Goal: Task Accomplishment & Management: Complete application form

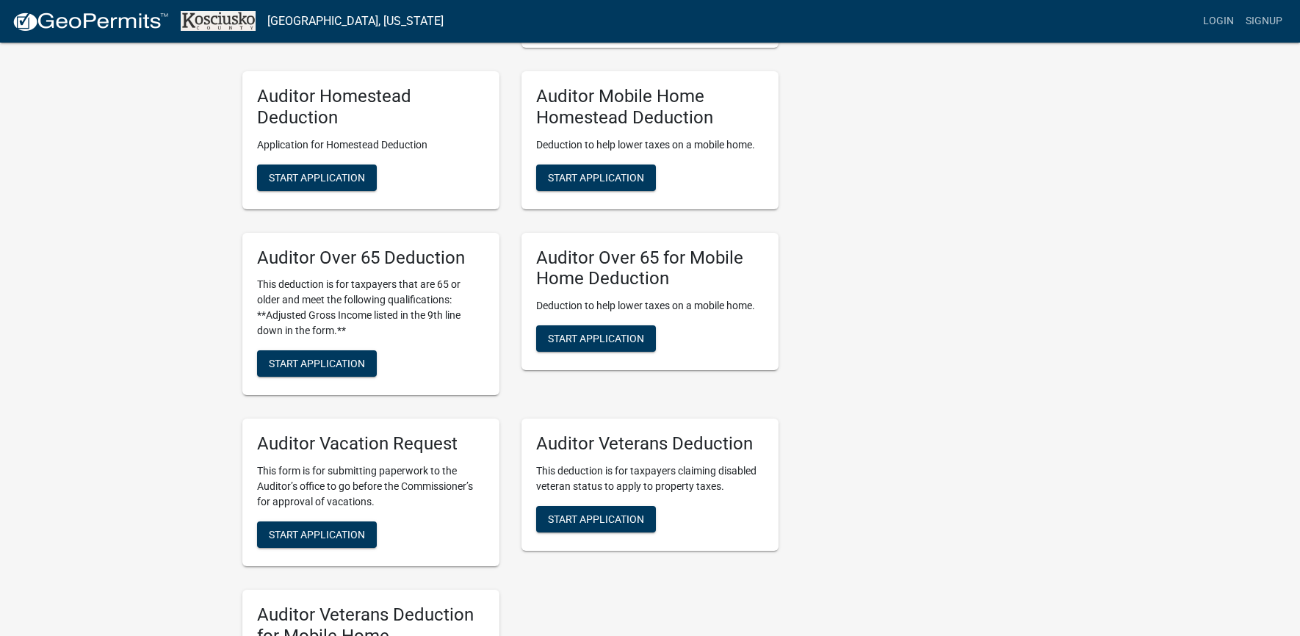
scroll to position [886, 0]
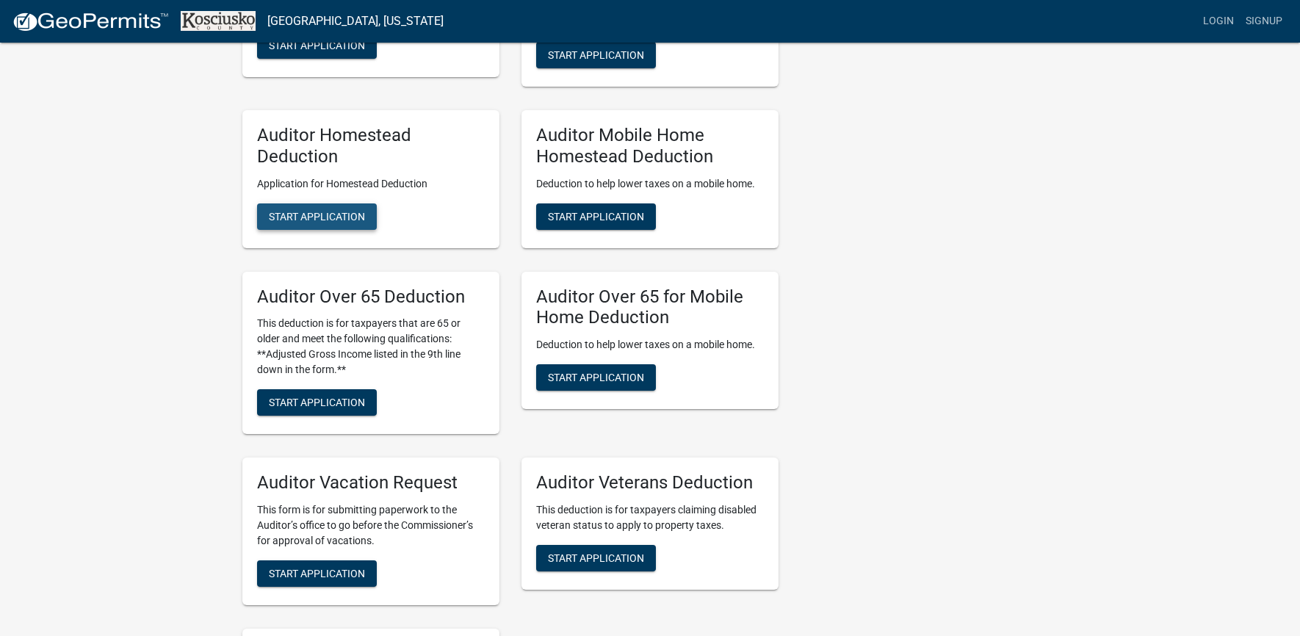
click at [320, 214] on span "Start Application" at bounding box center [317, 216] width 96 height 12
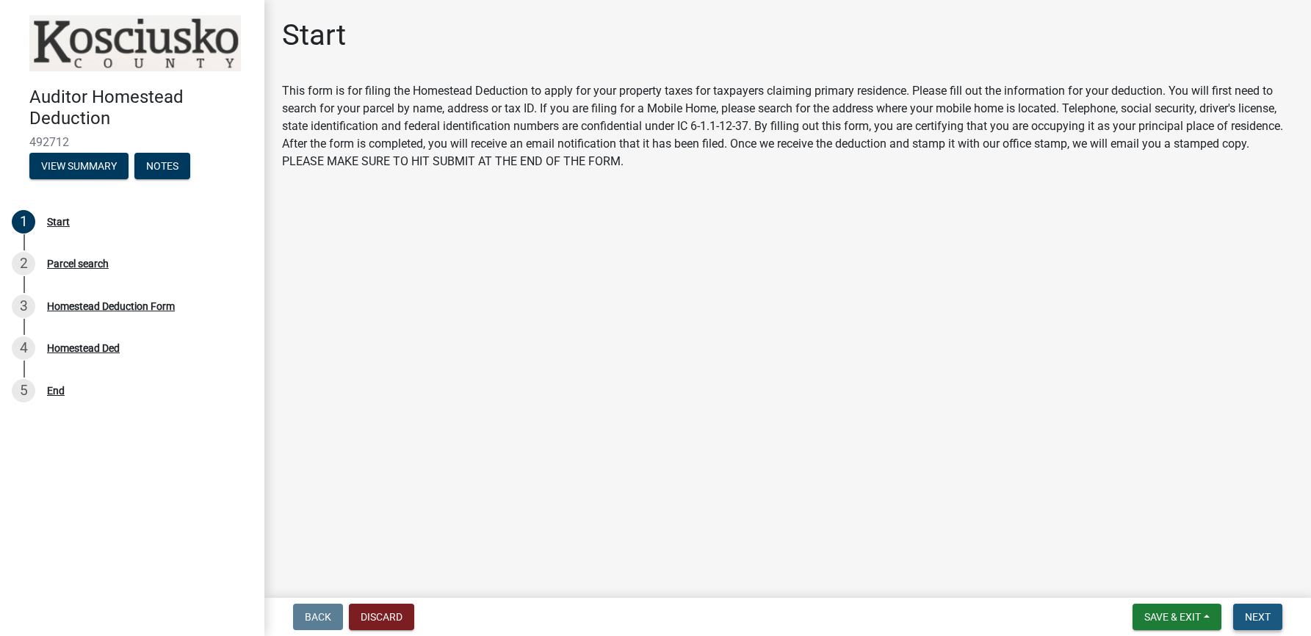
click at [1265, 615] on span "Next" at bounding box center [1258, 617] width 26 height 12
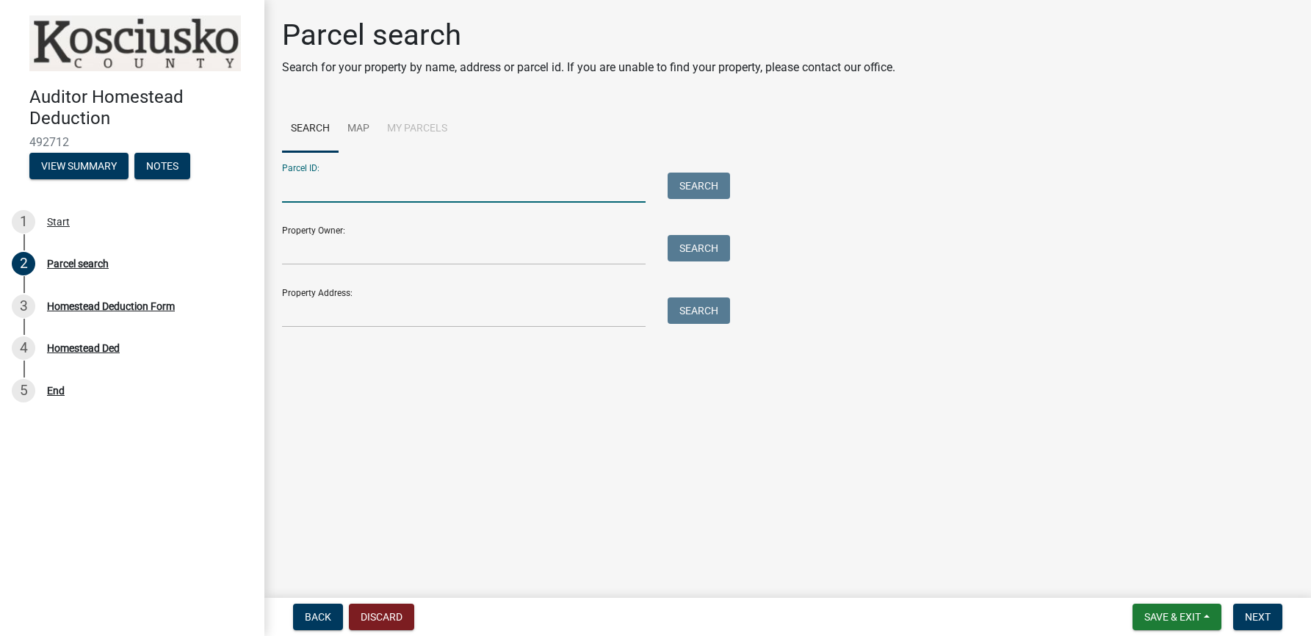
click at [286, 188] on input "Parcel ID:" at bounding box center [464, 188] width 364 height 30
type input "43-07-25-400-028.000-016"
click at [302, 253] on input "Property Owner:" at bounding box center [464, 250] width 364 height 30
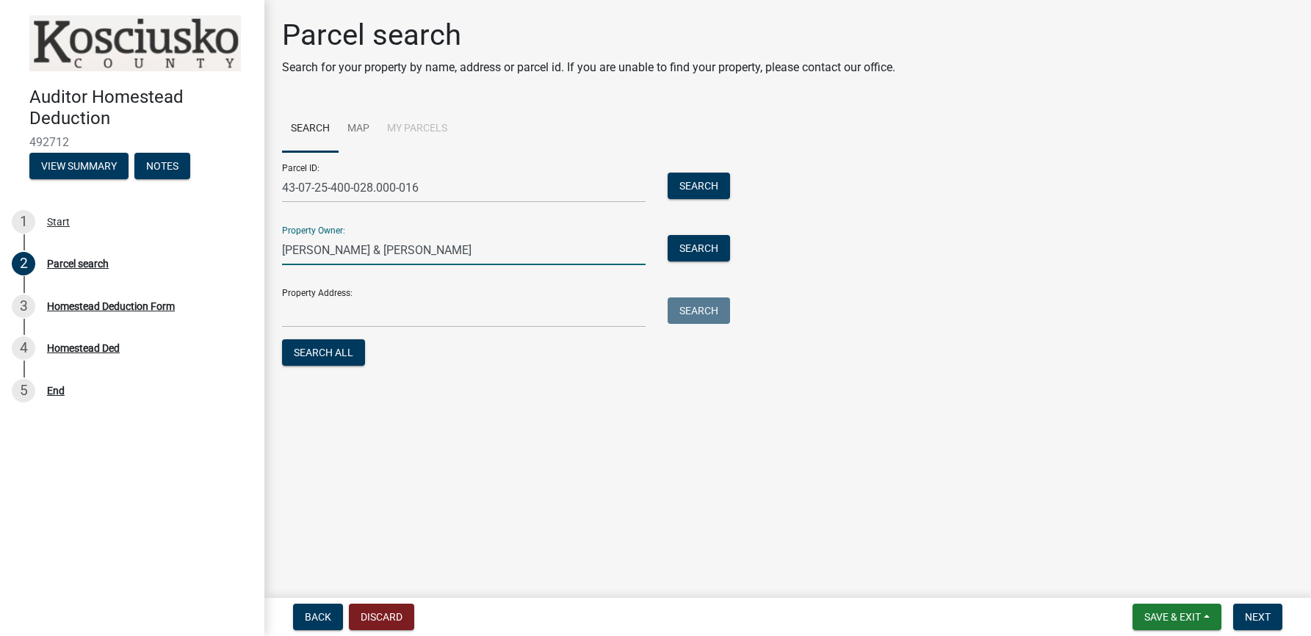
type input "[PERSON_NAME] & [PERSON_NAME]"
click at [294, 313] on input "Property Address:" at bounding box center [464, 312] width 364 height 30
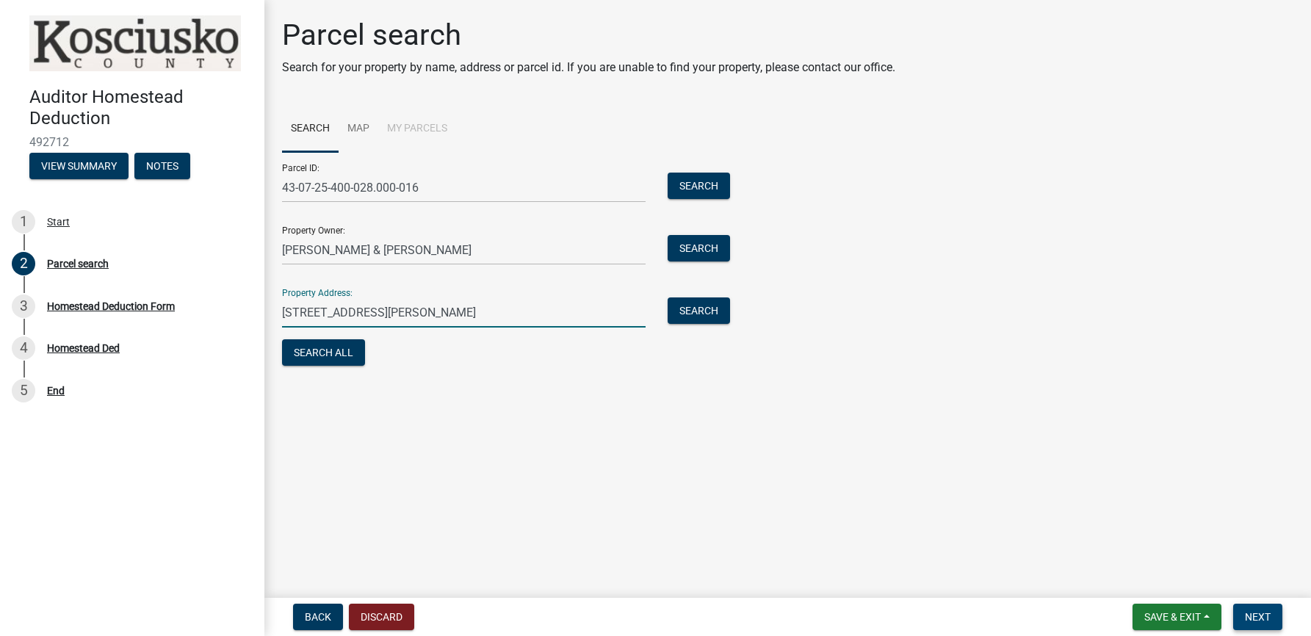
type input "[STREET_ADDRESS][PERSON_NAME]"
click at [1260, 615] on span "Next" at bounding box center [1258, 617] width 26 height 12
click at [314, 348] on button "Search All" at bounding box center [323, 352] width 83 height 26
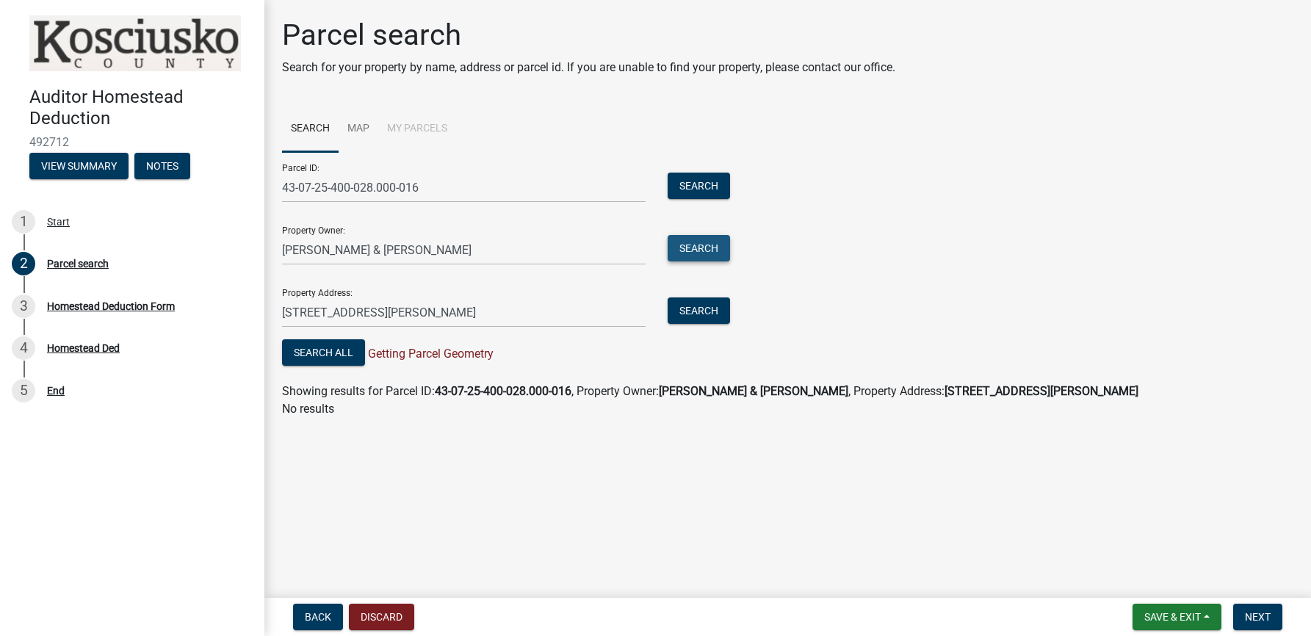
click at [699, 246] on button "Search" at bounding box center [699, 248] width 62 height 26
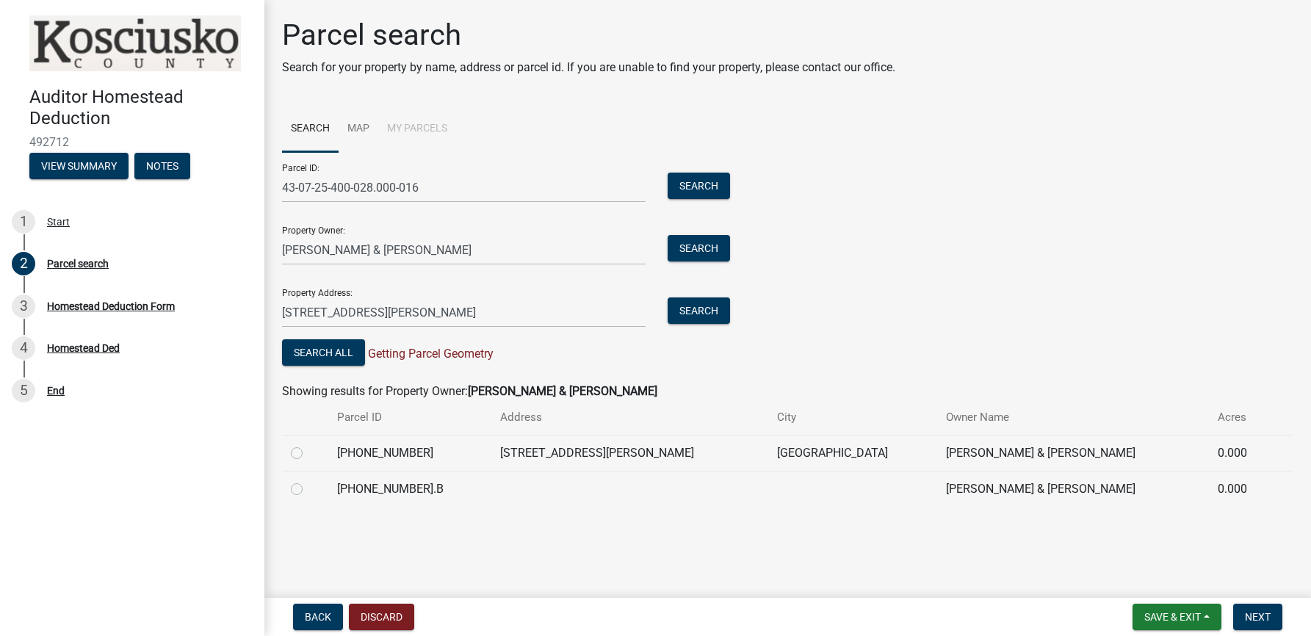
click at [308, 444] on label at bounding box center [308, 444] width 0 height 0
click at [308, 454] on input "radio" at bounding box center [313, 449] width 10 height 10
radio input "true"
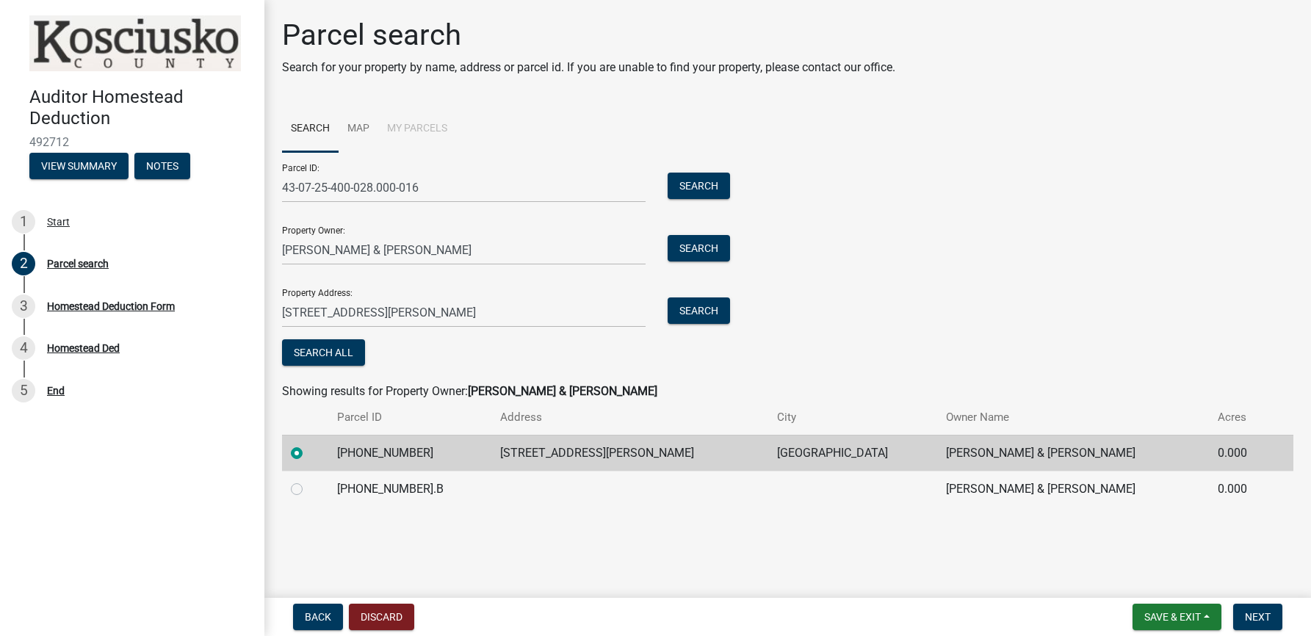
click at [308, 480] on label at bounding box center [308, 480] width 0 height 0
click at [308, 490] on input "radio" at bounding box center [313, 485] width 10 height 10
radio input "true"
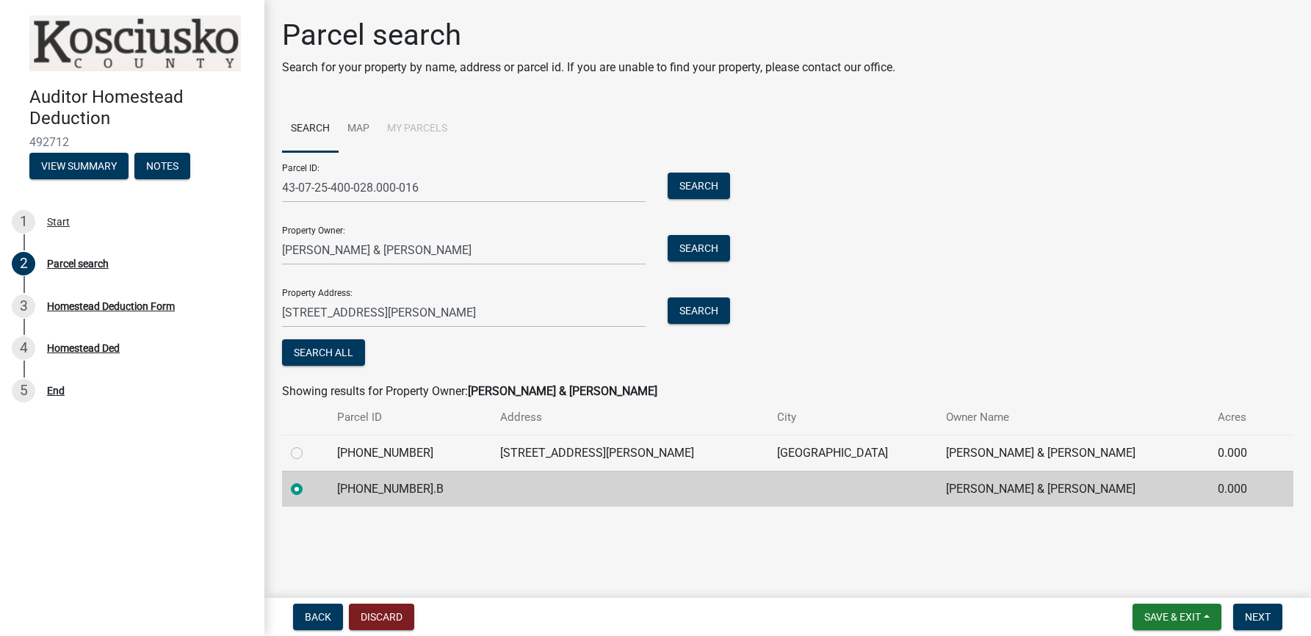
click at [308, 444] on label at bounding box center [308, 444] width 0 height 0
click at [308, 454] on input "radio" at bounding box center [313, 449] width 10 height 10
radio input "true"
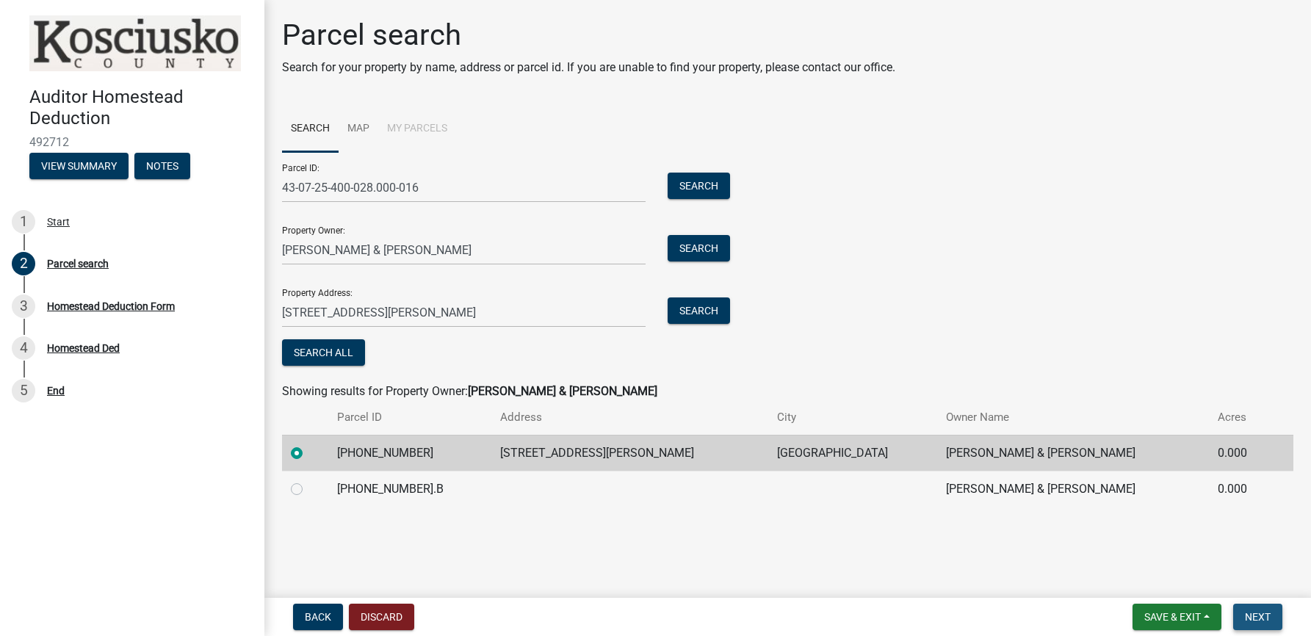
click at [1259, 615] on span "Next" at bounding box center [1258, 617] width 26 height 12
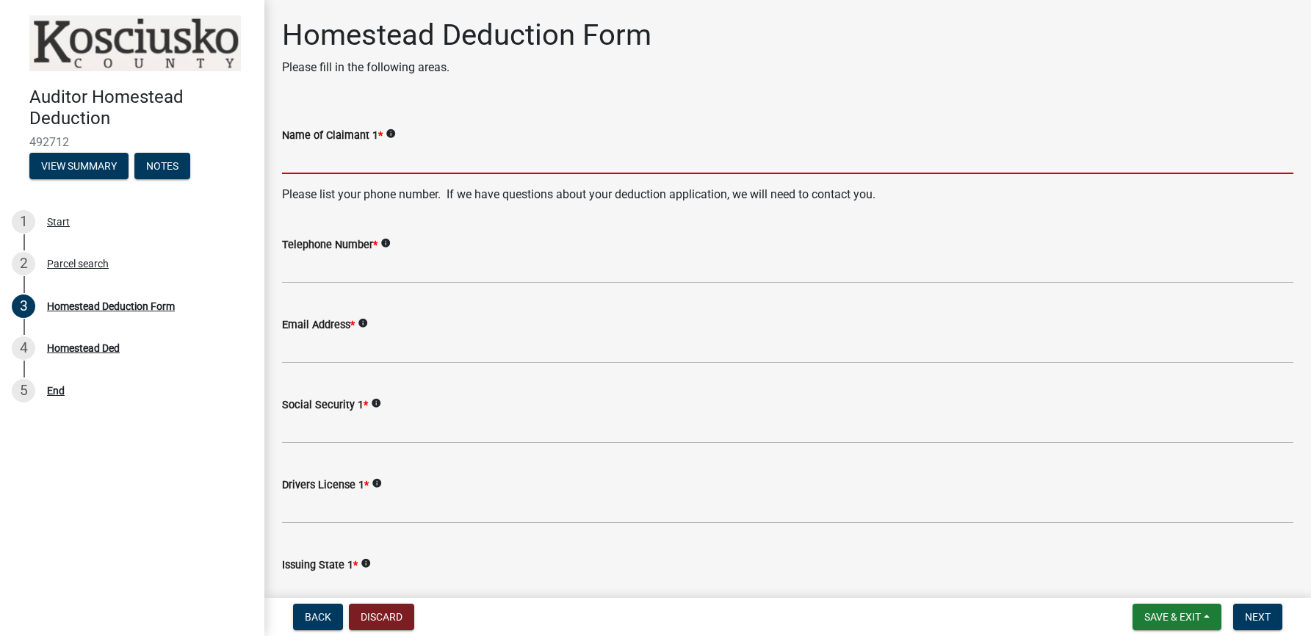
click at [298, 159] on input "Name of Claimant 1 *" at bounding box center [787, 159] width 1011 height 30
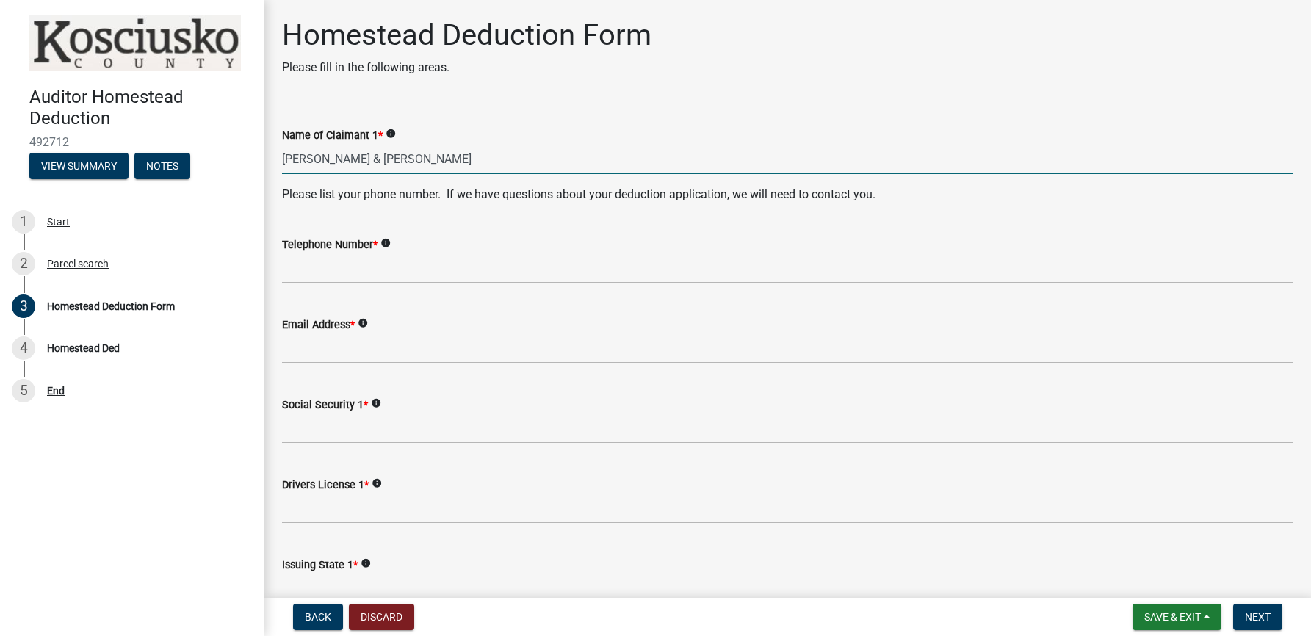
type input "[PERSON_NAME] & [PERSON_NAME]"
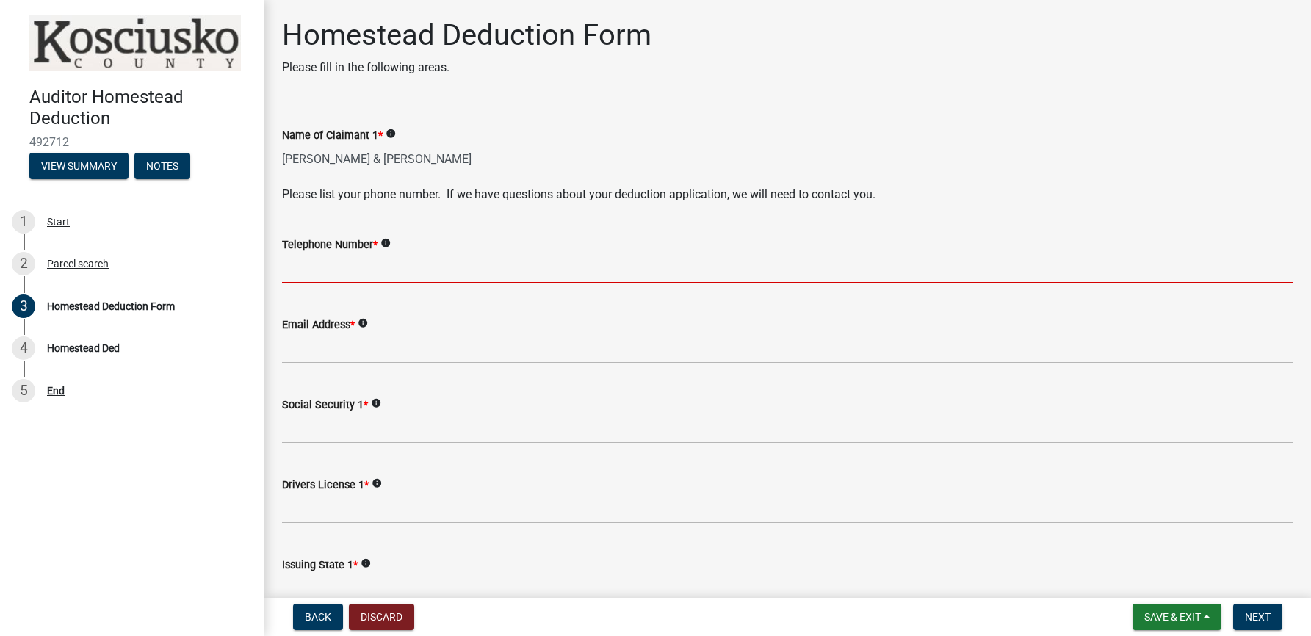
click at [296, 275] on input "Telephone Number *" at bounding box center [787, 268] width 1011 height 30
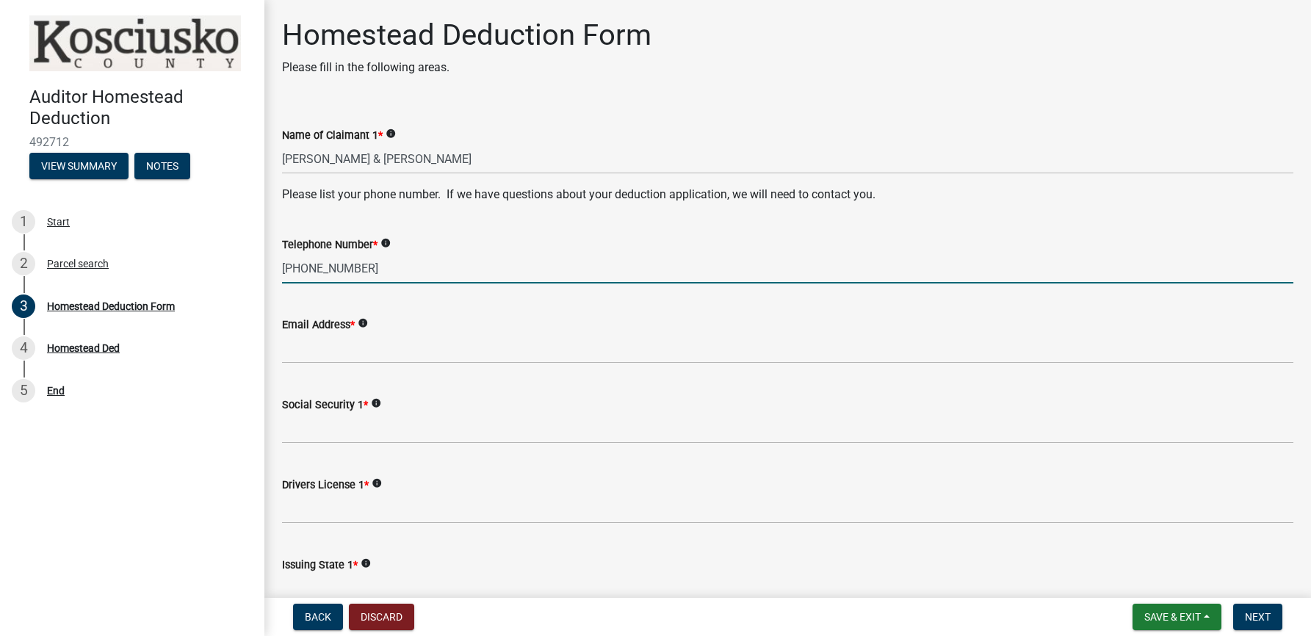
type input "[PHONE_NUMBER]"
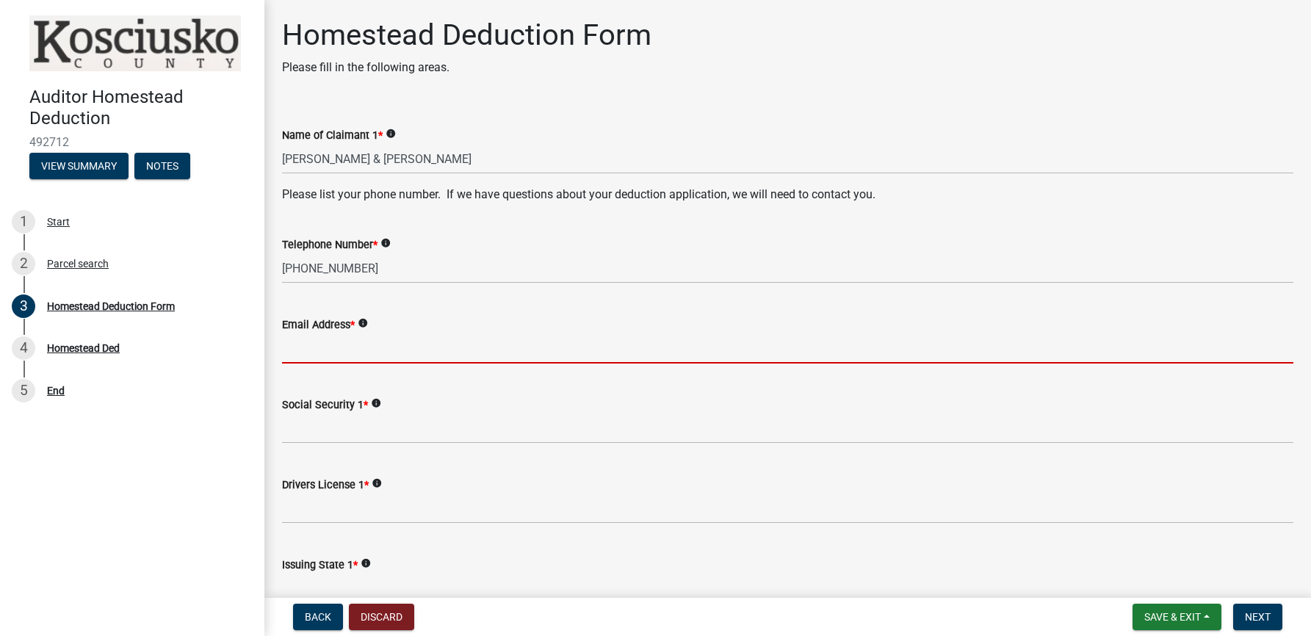
click at [289, 347] on input "Email Address *" at bounding box center [787, 348] width 1011 height 30
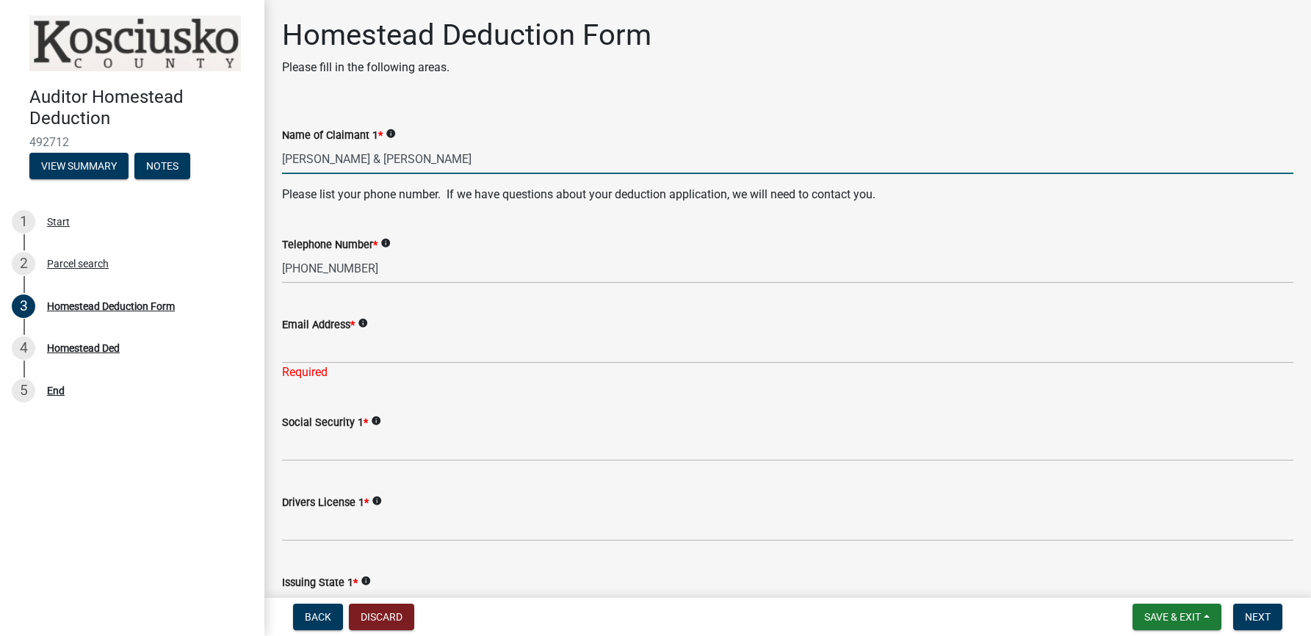
drag, startPoint x: 317, startPoint y: 160, endPoint x: 356, endPoint y: 159, distance: 39.7
click at [356, 159] on input "[PERSON_NAME] & [PERSON_NAME]" at bounding box center [787, 159] width 1011 height 30
type input "[PERSON_NAME]"
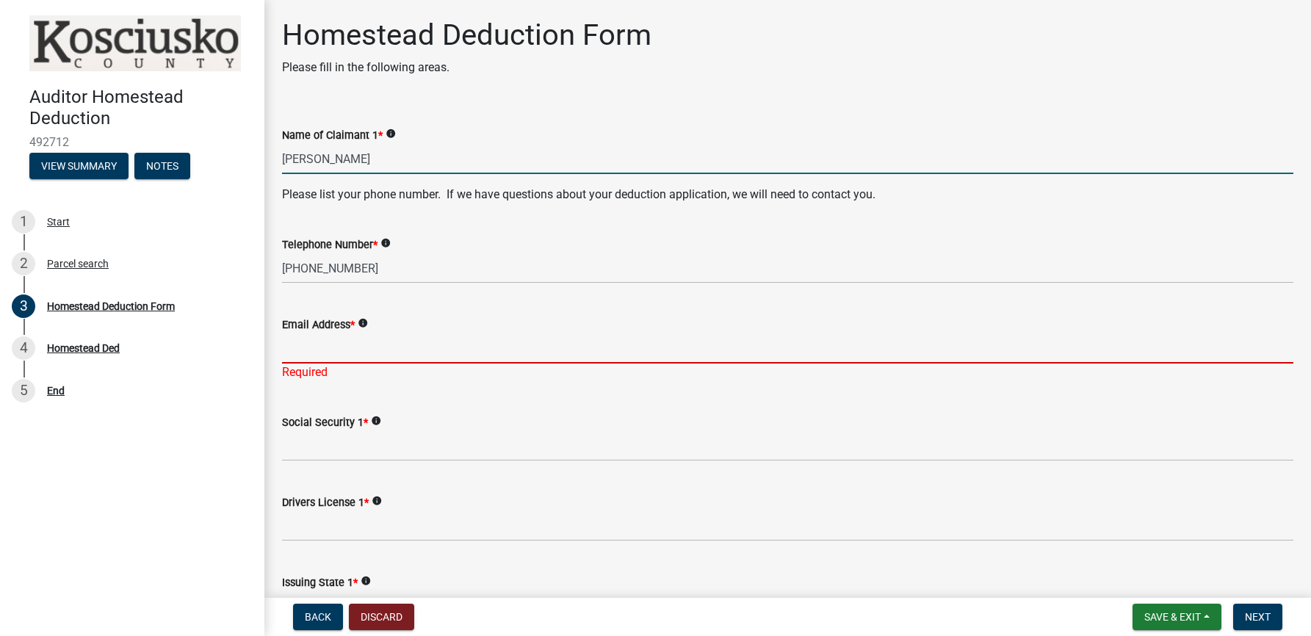
click at [294, 356] on input "Email Address *" at bounding box center [787, 348] width 1011 height 30
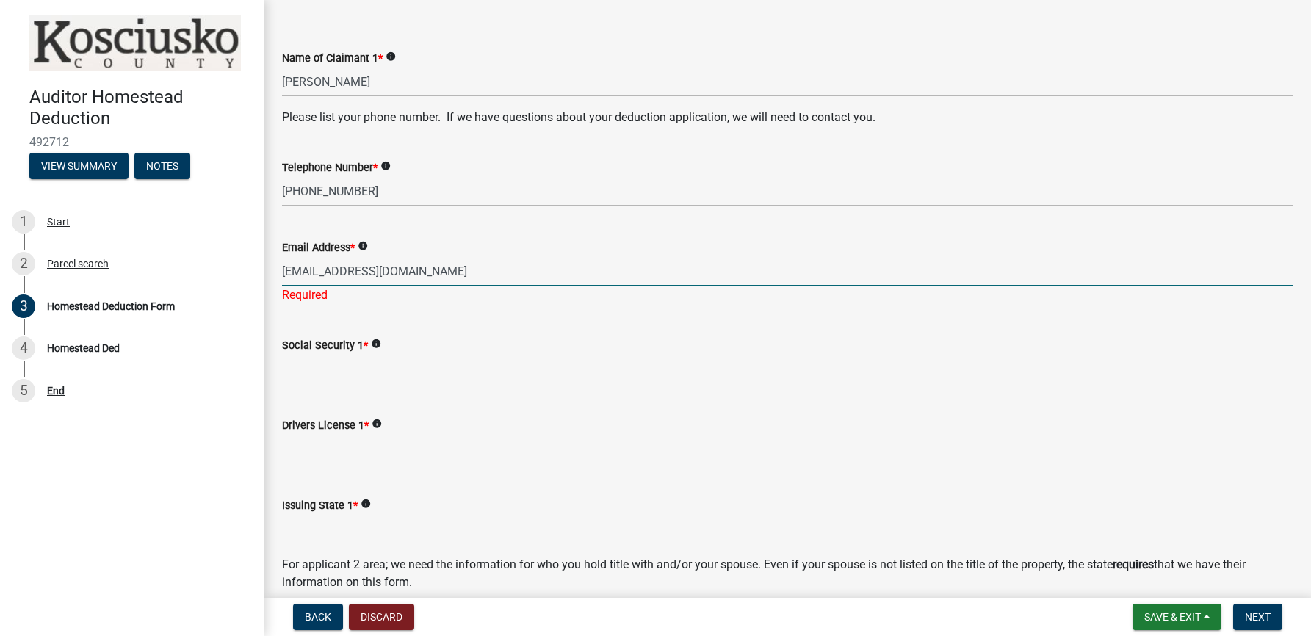
scroll to position [90, 0]
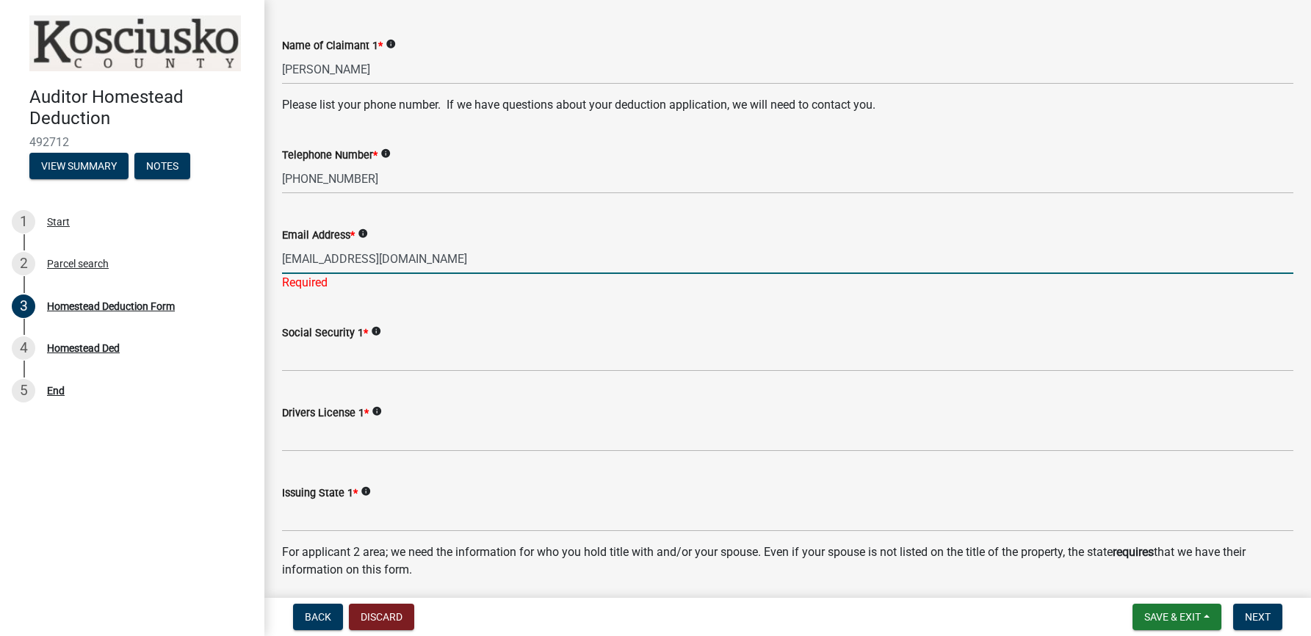
type input "[EMAIL_ADDRESS][DOMAIN_NAME]"
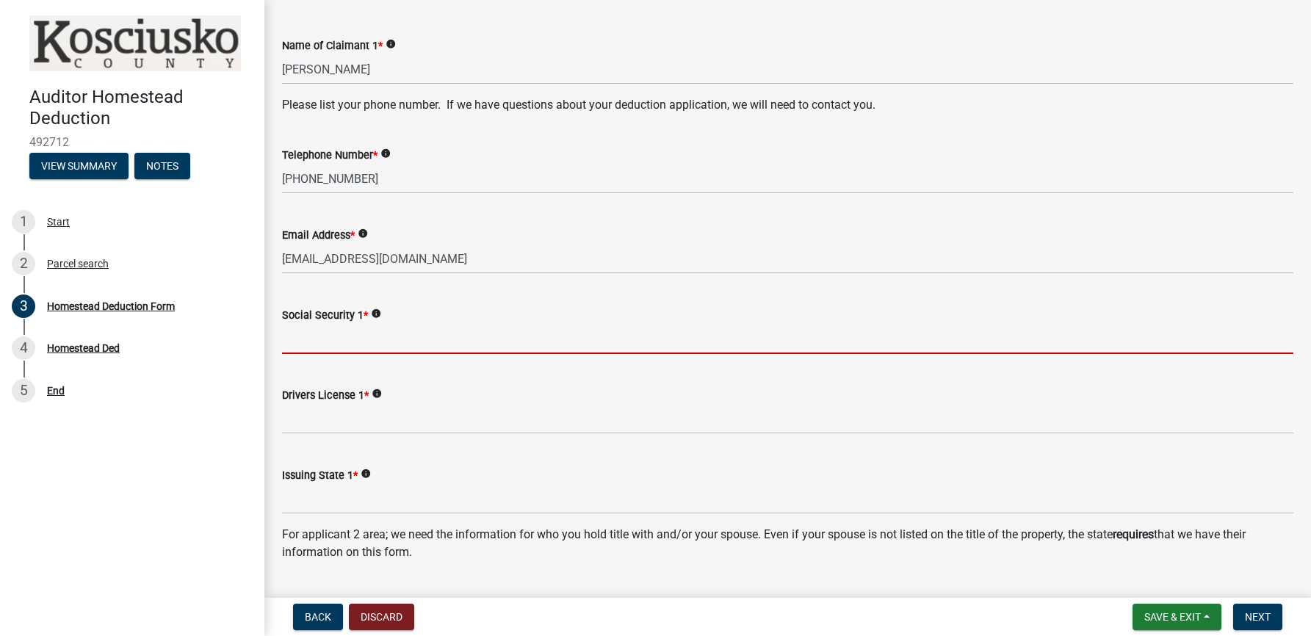
click at [290, 347] on input "Social Security 1 *" at bounding box center [787, 339] width 1011 height 30
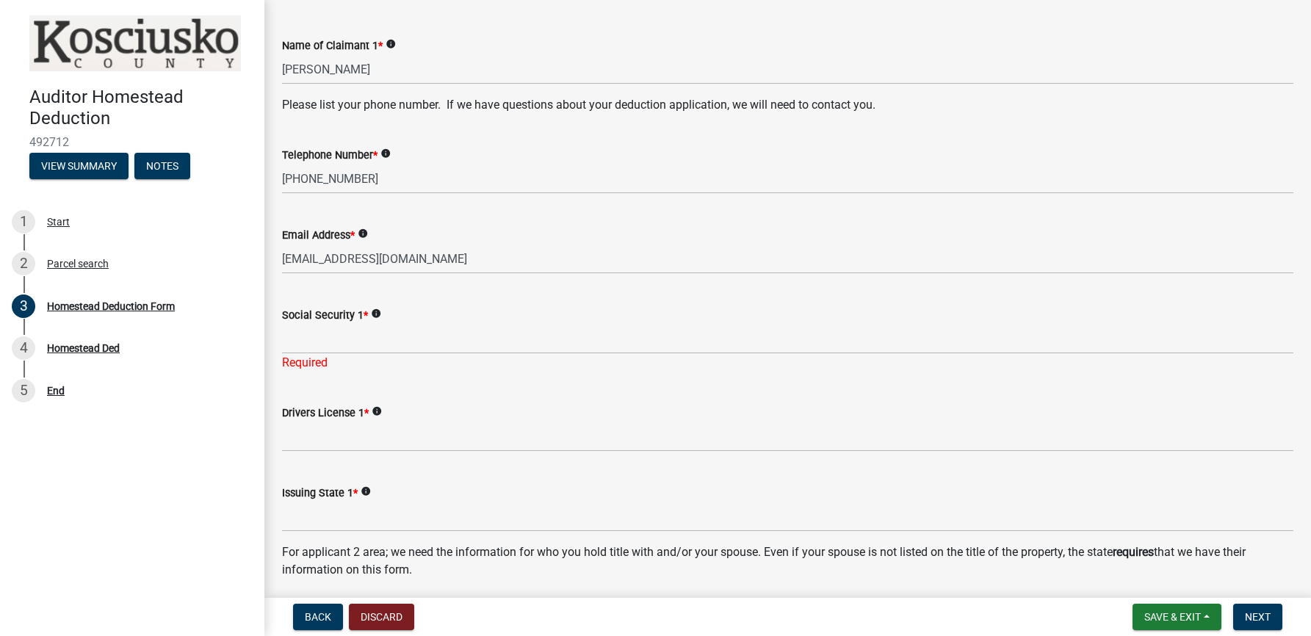
click at [376, 313] on icon "info" at bounding box center [376, 313] width 10 height 10
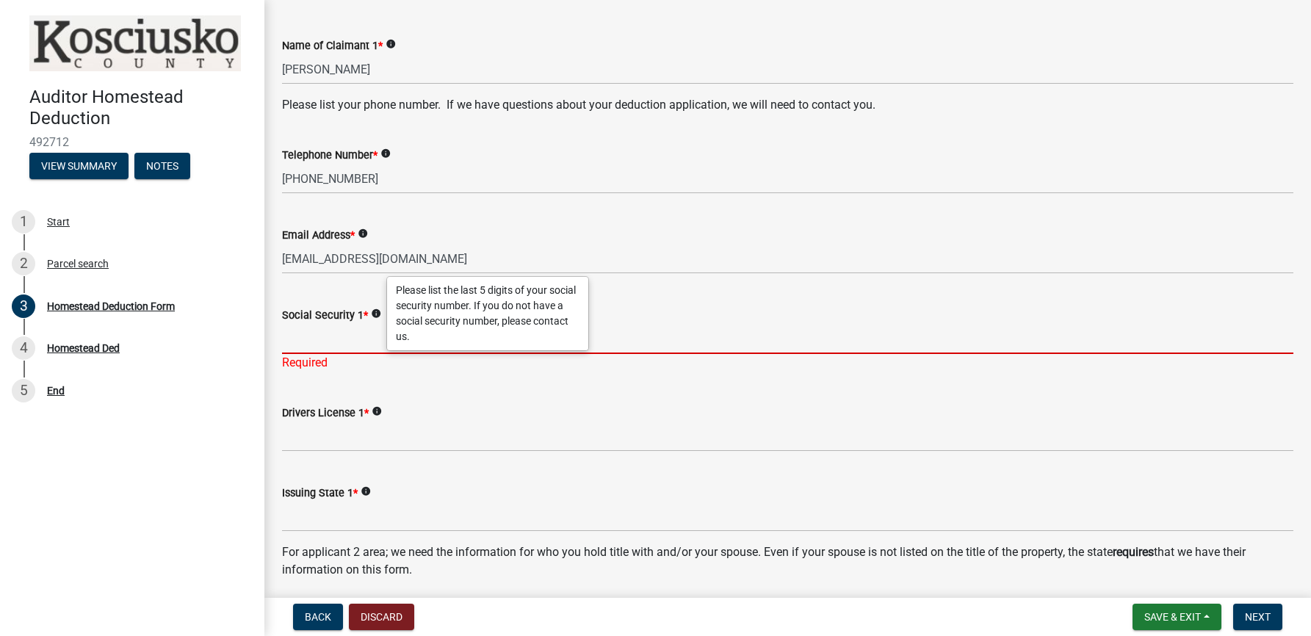
click at [289, 340] on input "Social Security 1 *" at bounding box center [787, 339] width 1011 height 30
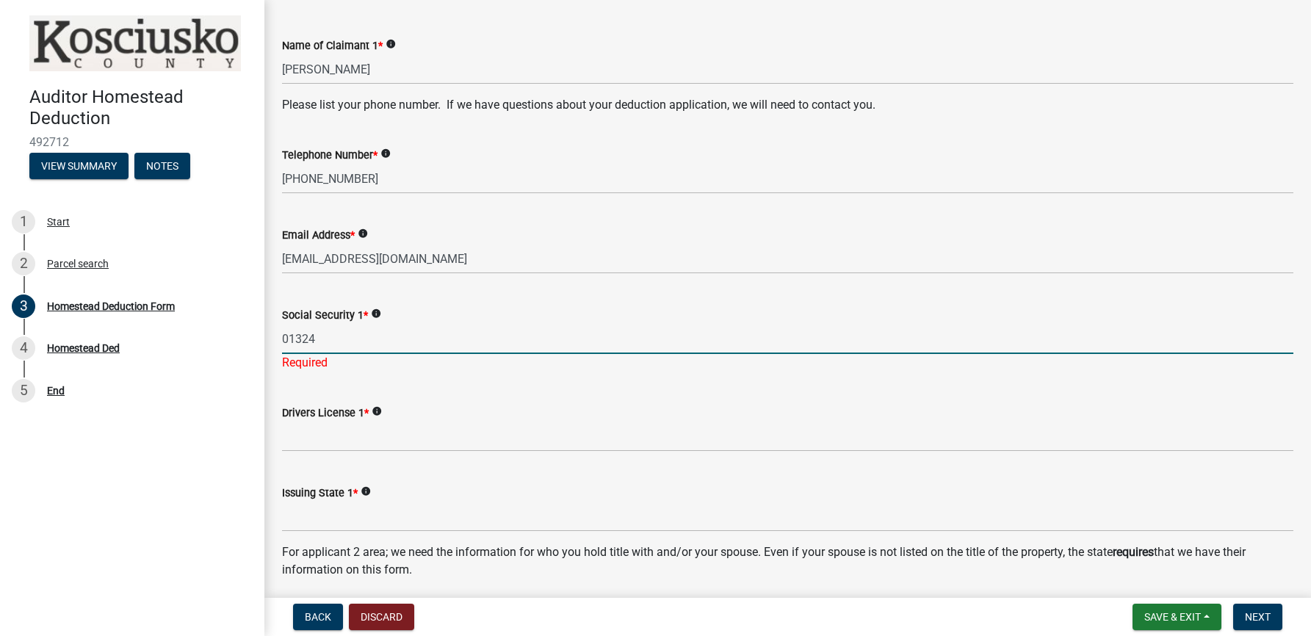
type input "01324"
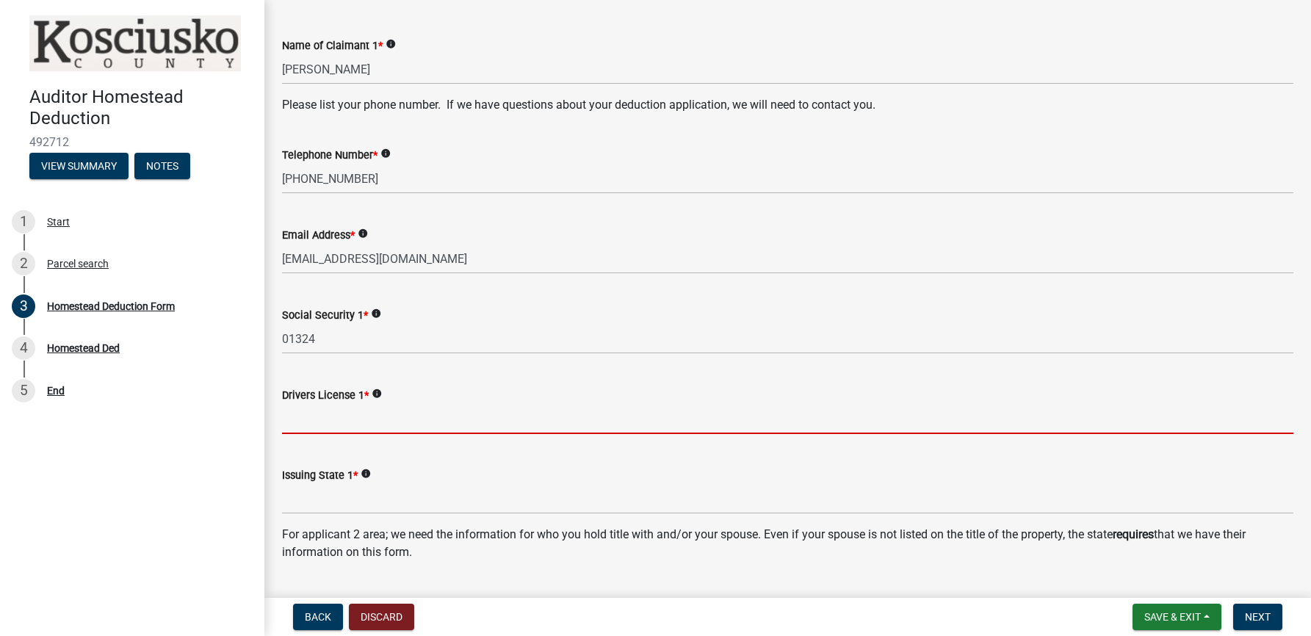
click at [296, 435] on wm-data-entity-input "Drivers License 1 * info" at bounding box center [787, 406] width 1011 height 80
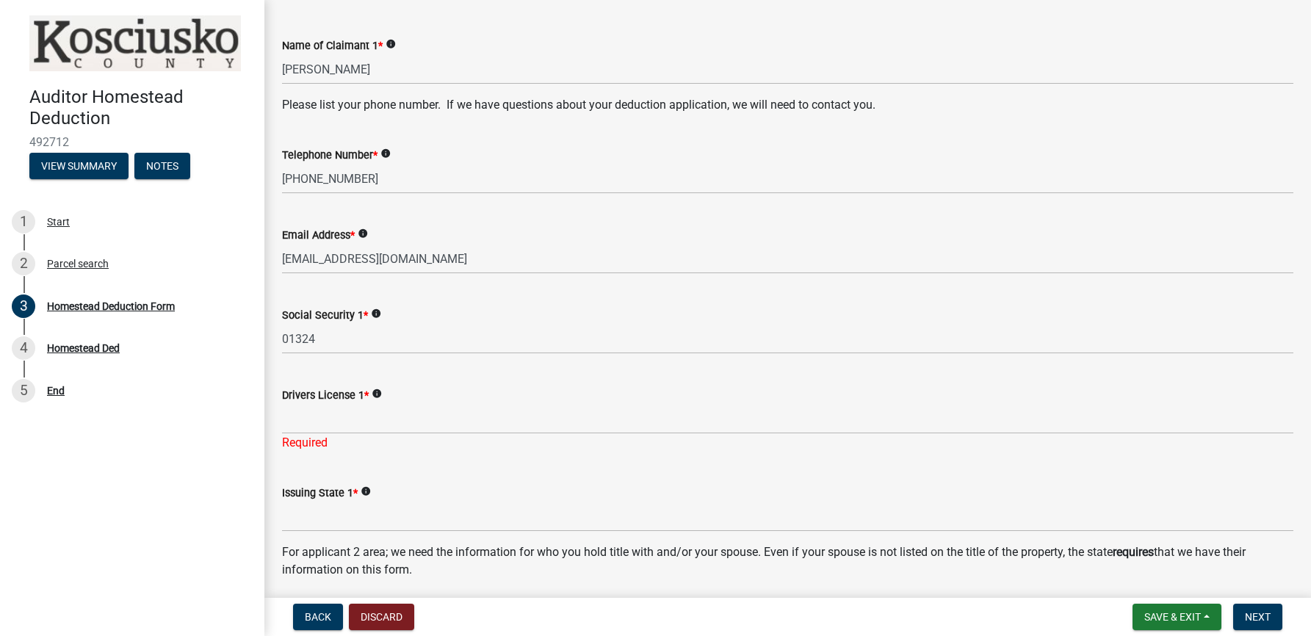
click at [378, 392] on icon "info" at bounding box center [377, 393] width 10 height 10
click at [380, 391] on icon "info" at bounding box center [377, 393] width 10 height 10
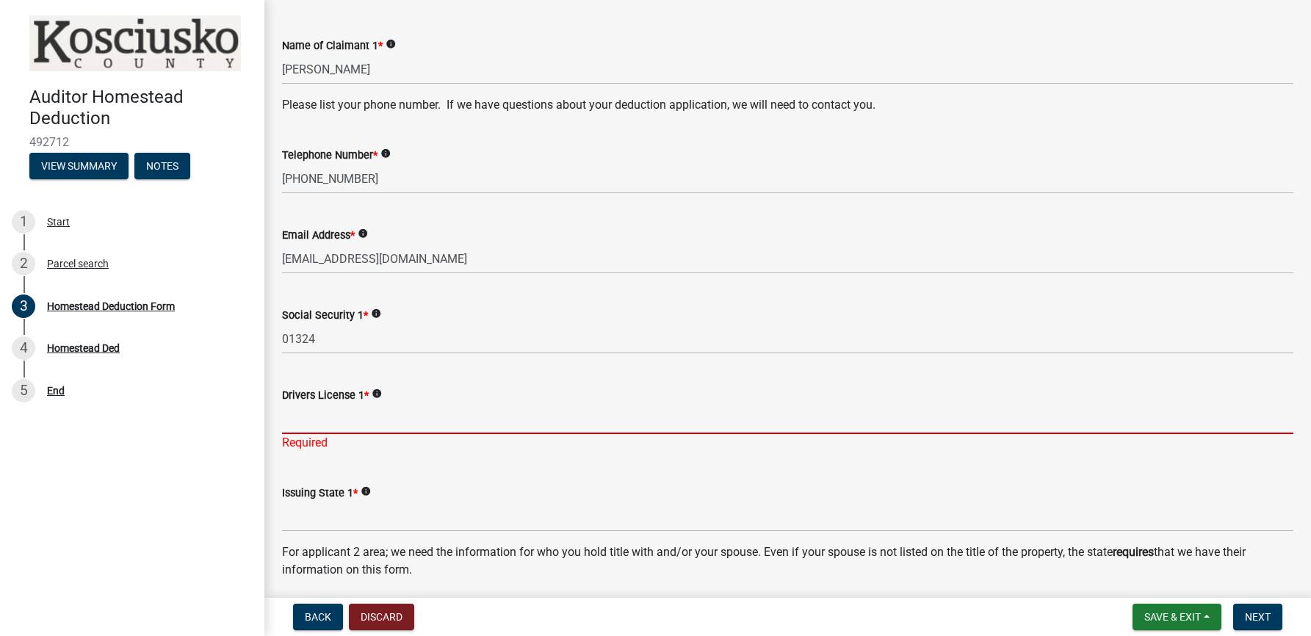
click at [329, 419] on input "Drivers License 1 *" at bounding box center [787, 419] width 1011 height 30
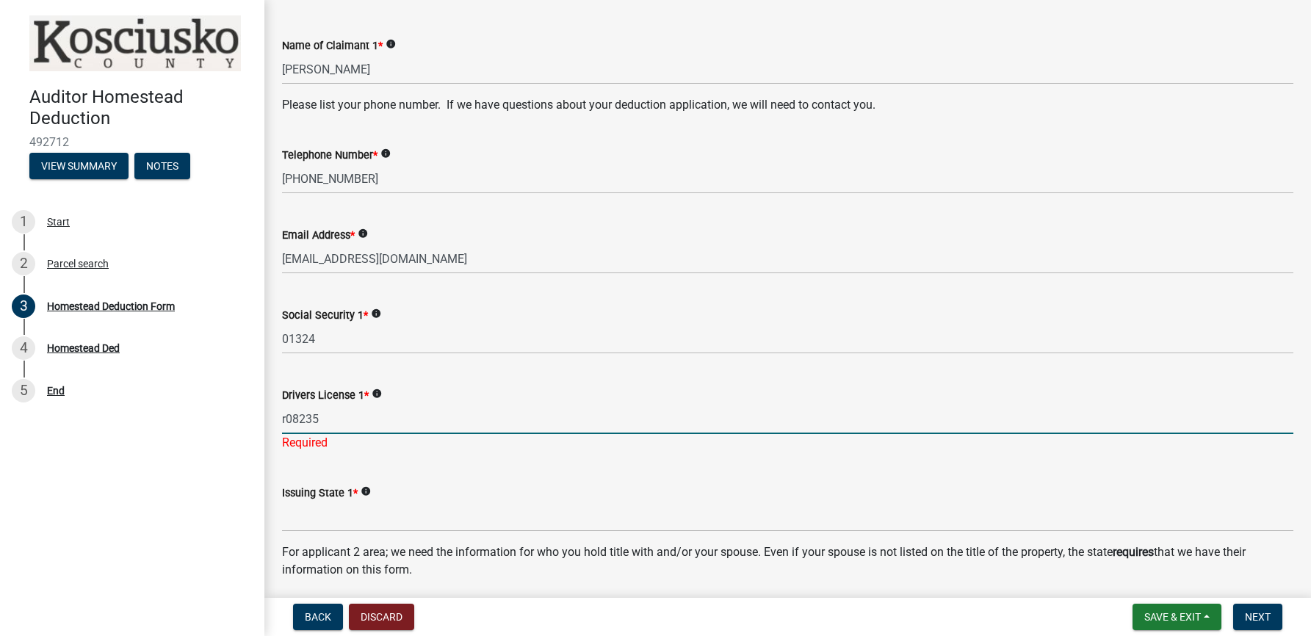
click at [286, 422] on input "r08235" at bounding box center [787, 419] width 1011 height 30
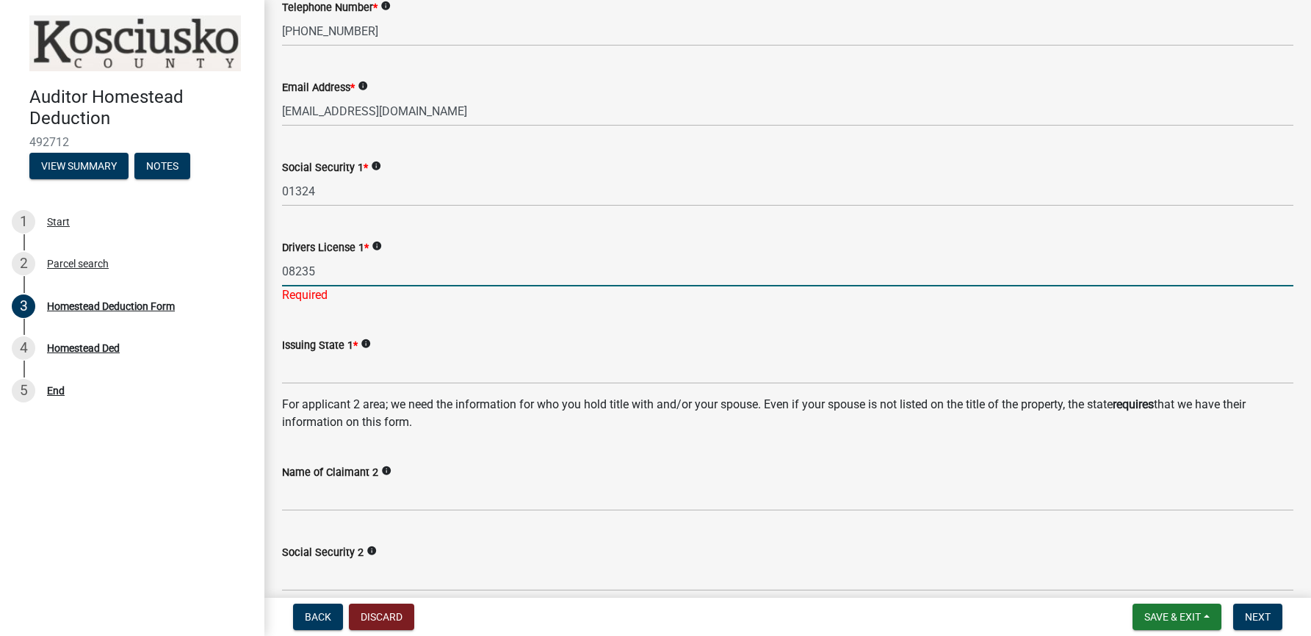
scroll to position [246, 0]
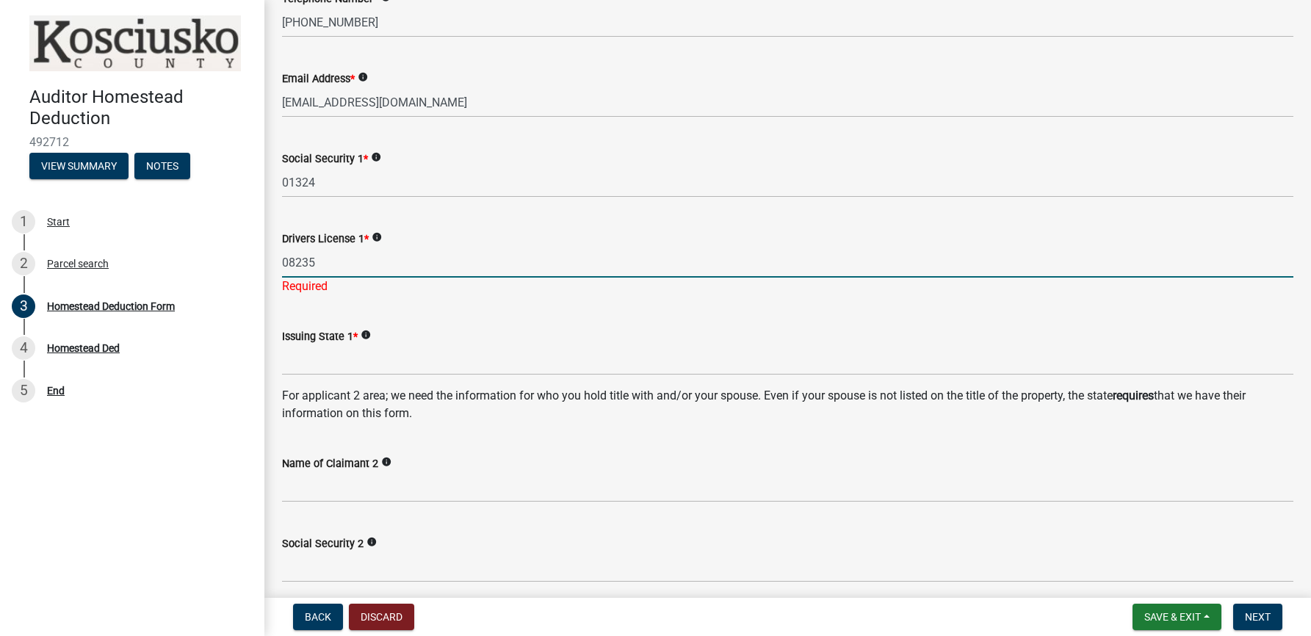
type input "08235"
click at [323, 339] on form "Issuing State 1 * info" at bounding box center [787, 352] width 1011 height 48
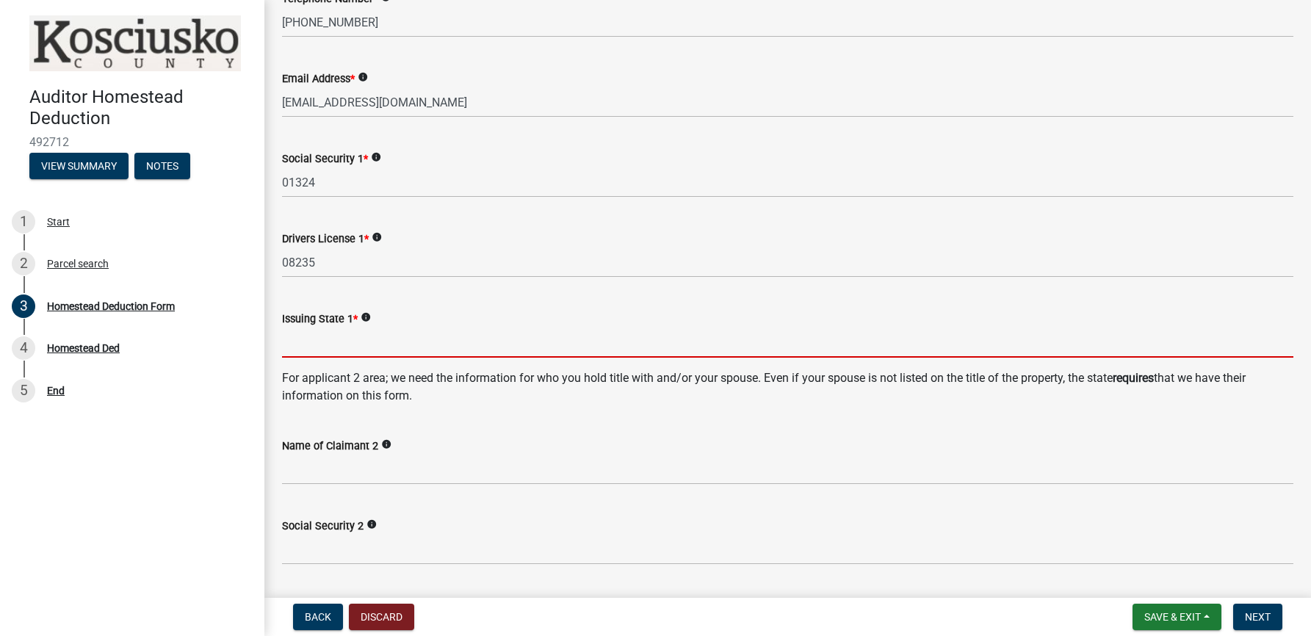
click at [306, 346] on input "Issuing State 1 *" at bounding box center [787, 343] width 1011 height 30
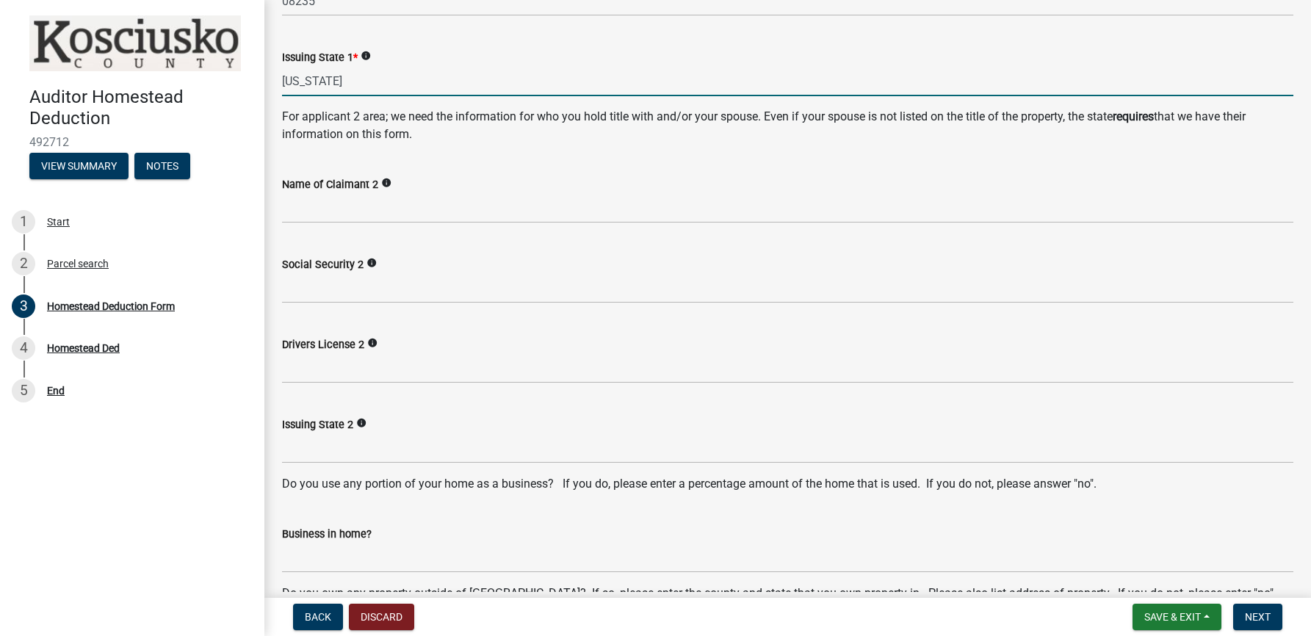
scroll to position [550, 0]
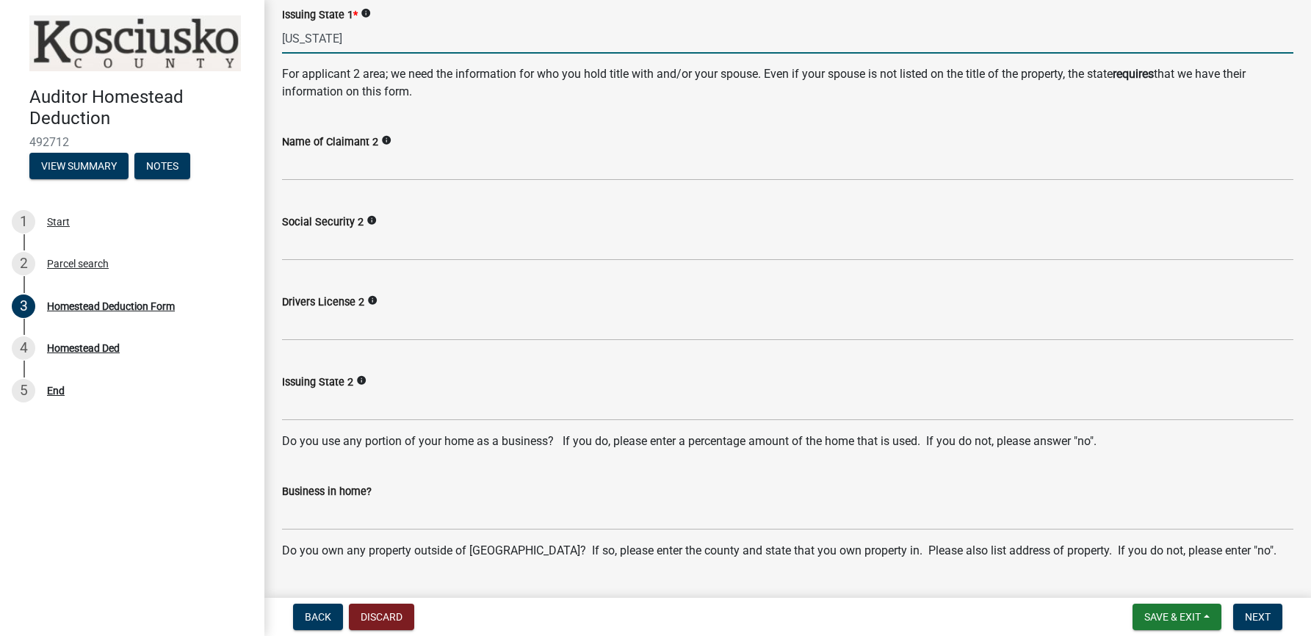
type input "[US_STATE]"
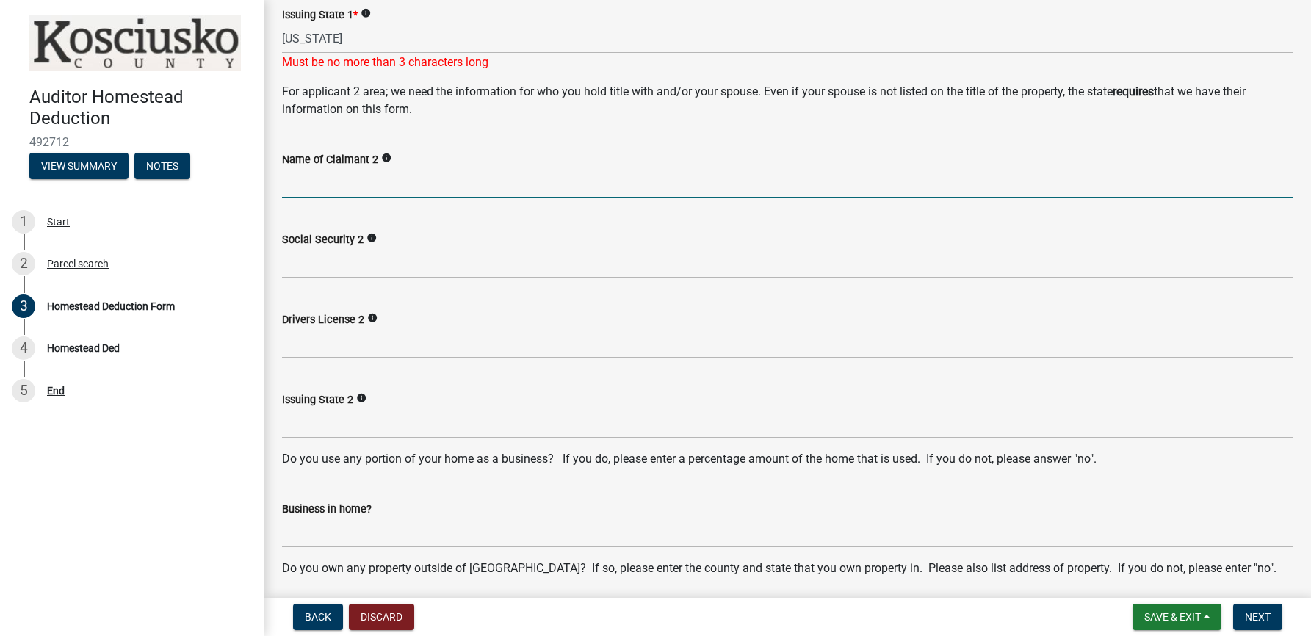
click at [297, 169] on input "Name of Claimant 2" at bounding box center [787, 183] width 1011 height 30
type input "[PERSON_NAME]"
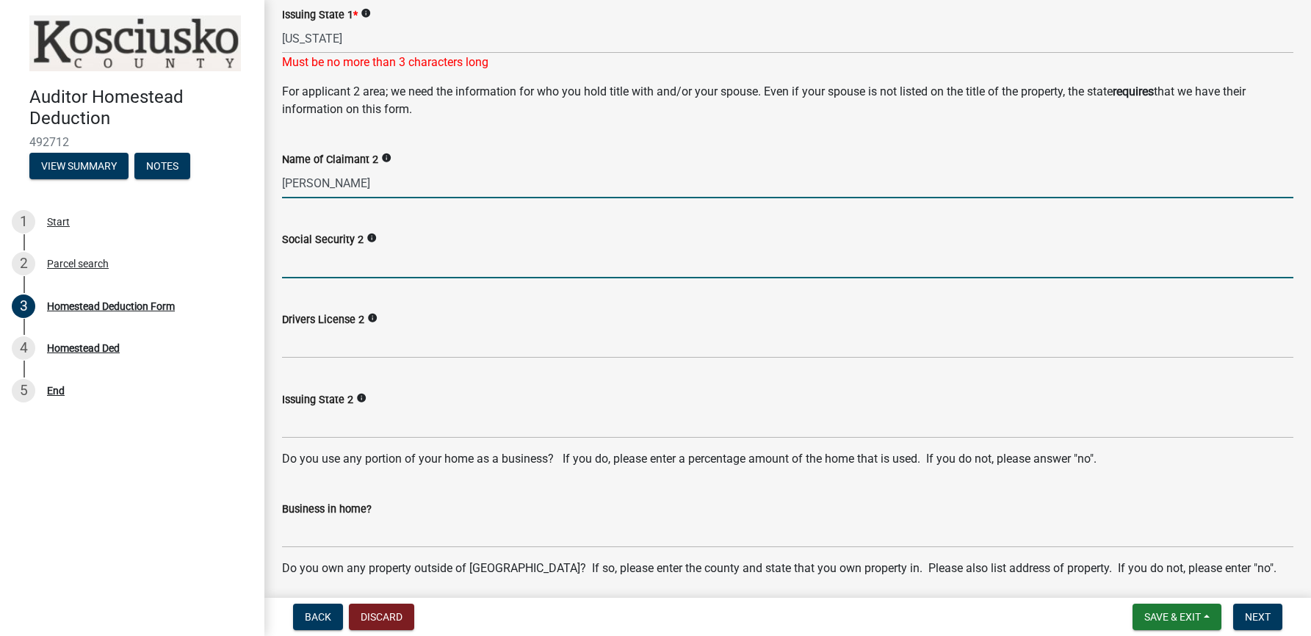
click at [320, 270] on input "Social Security 2" at bounding box center [787, 263] width 1011 height 30
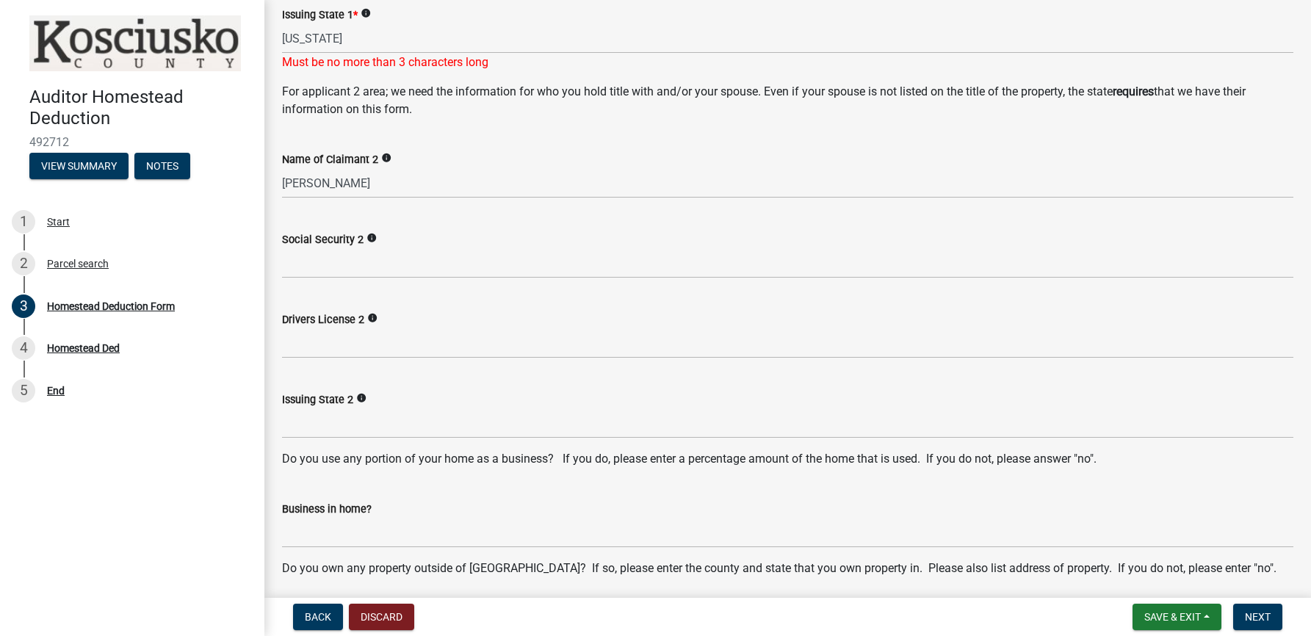
click at [366, 236] on icon "info" at bounding box center [371, 238] width 10 height 10
click at [367, 236] on icon "info" at bounding box center [371, 238] width 10 height 10
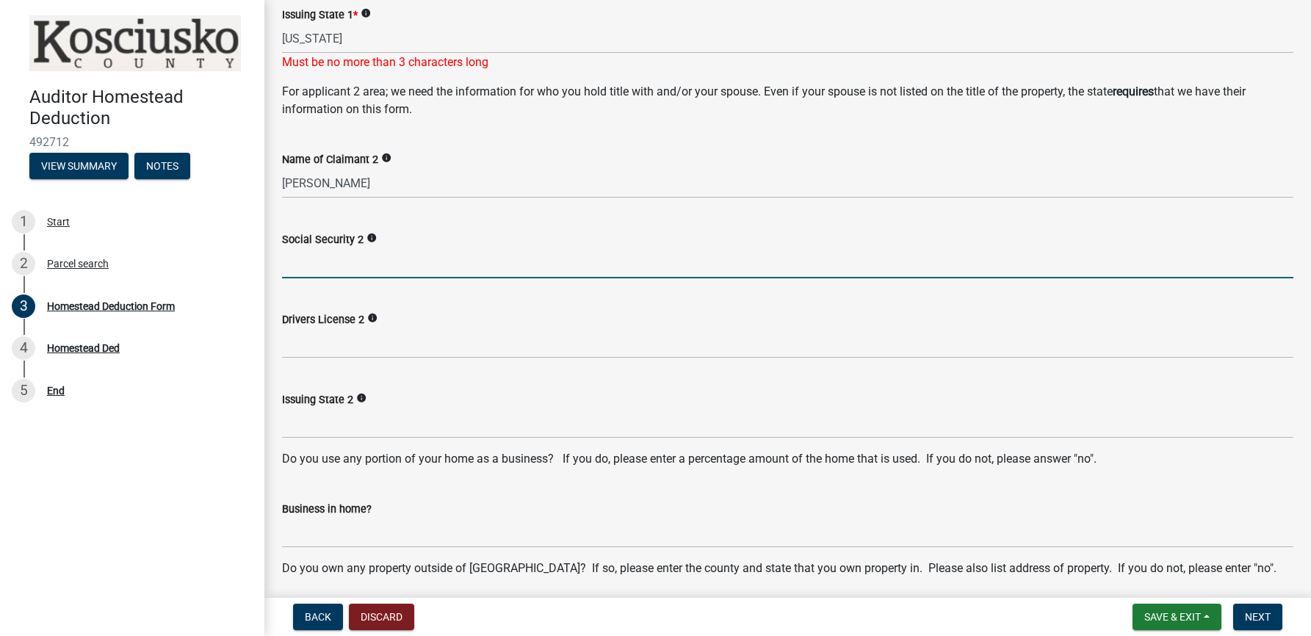
click at [320, 268] on input "Social Security 2" at bounding box center [787, 263] width 1011 height 30
type input "64384"
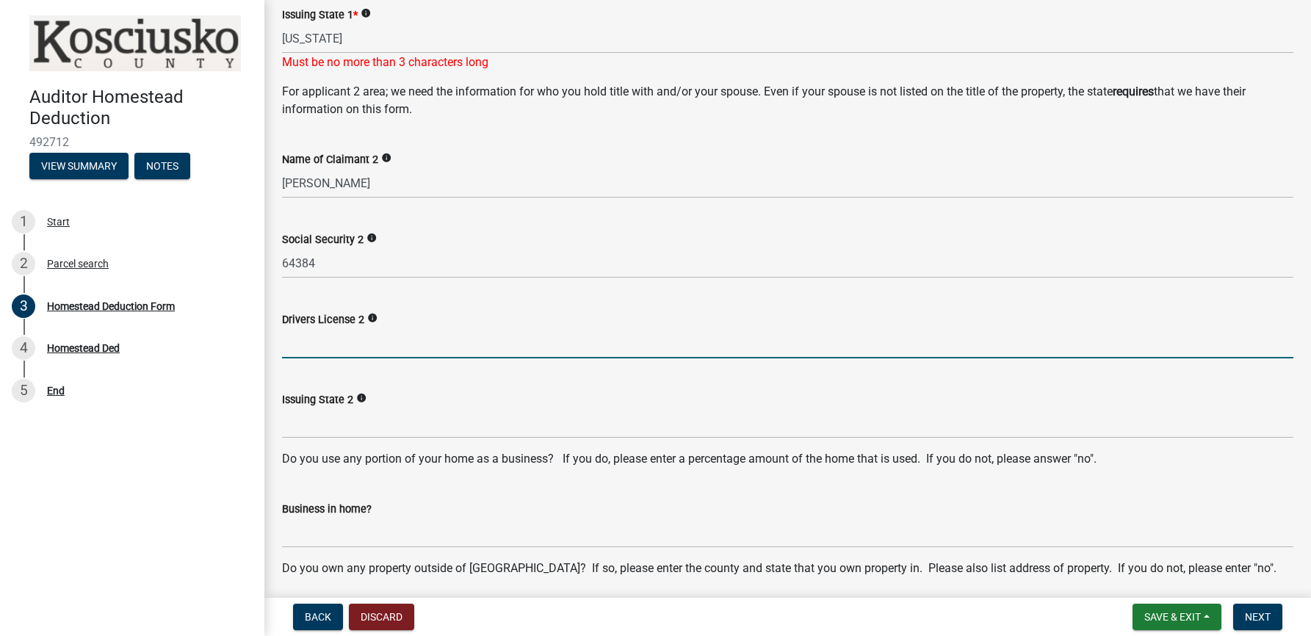
click at [301, 341] on input "Drivers License 2" at bounding box center [787, 343] width 1011 height 30
type input "08239"
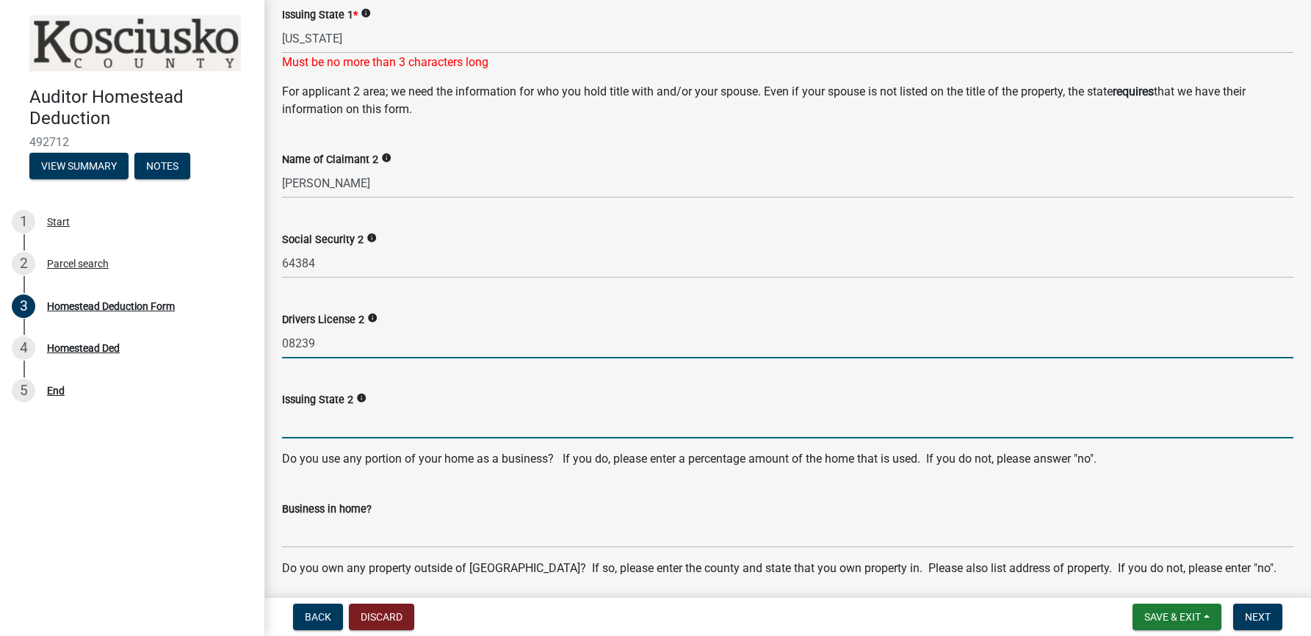
click at [310, 427] on input "Issuing State 2" at bounding box center [787, 423] width 1011 height 30
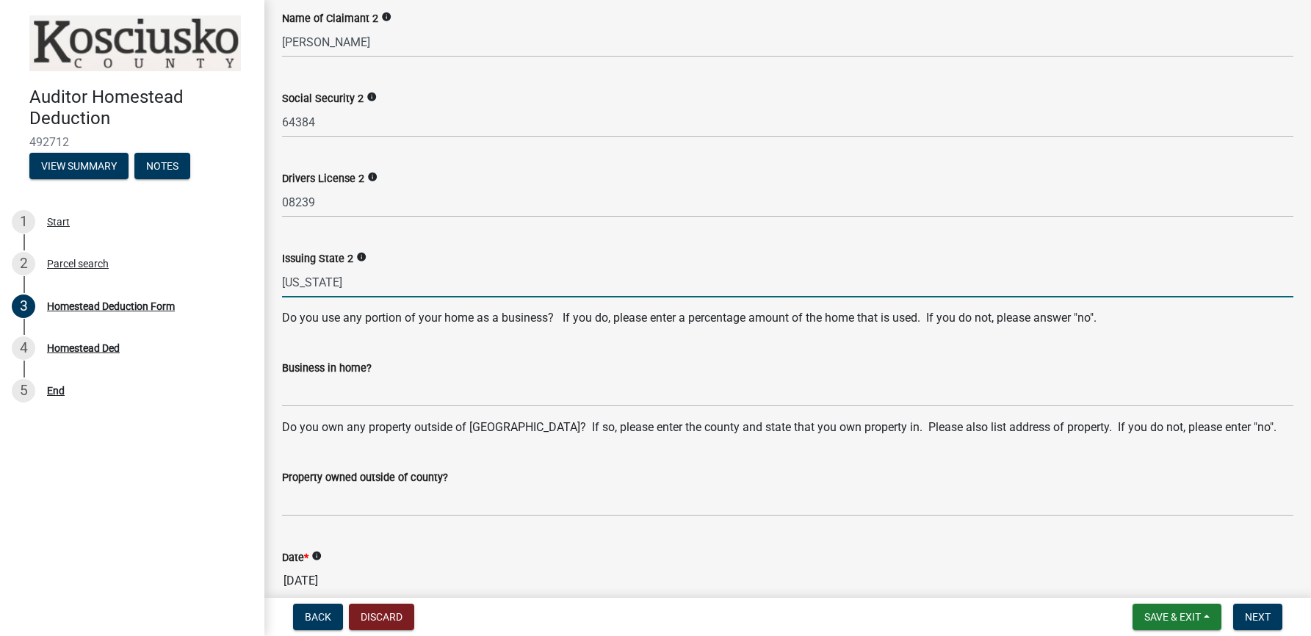
scroll to position [694, 0]
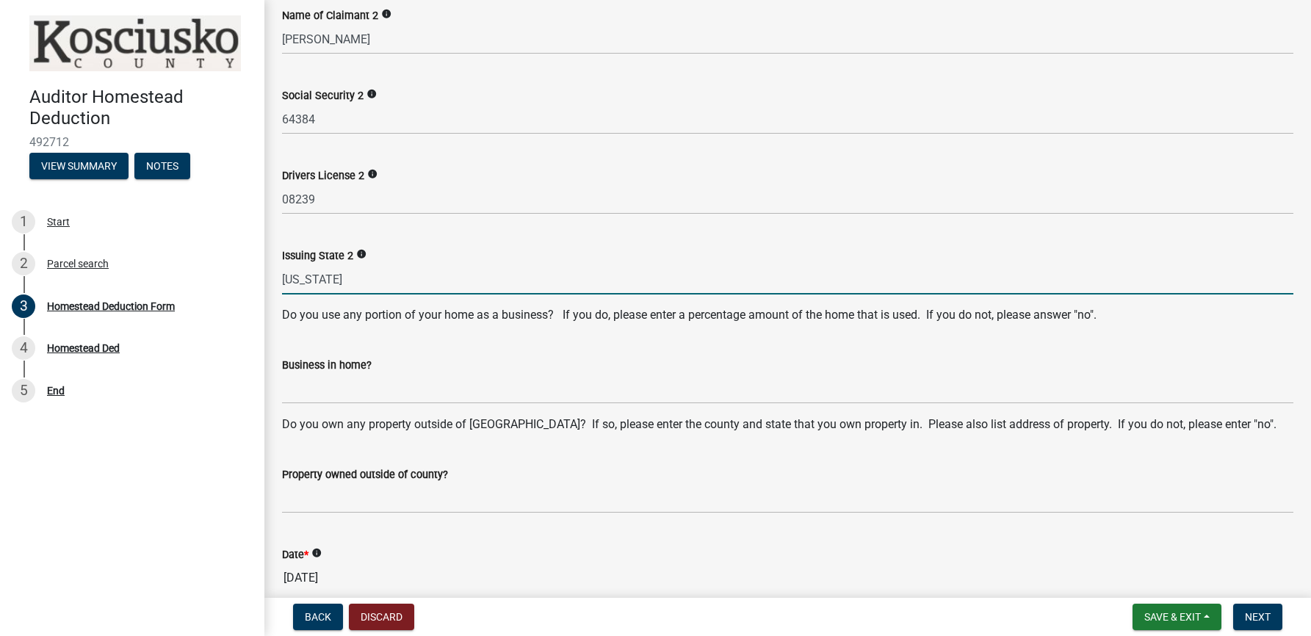
type input "[US_STATE]"
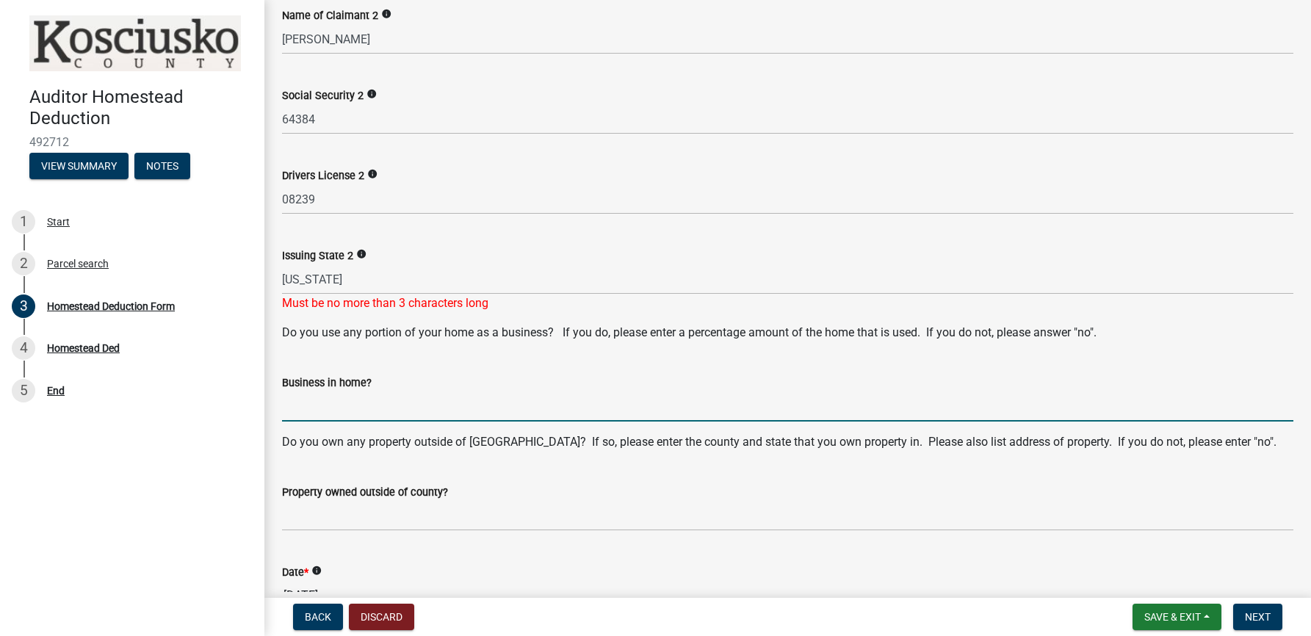
click at [321, 391] on form "Business in home?" at bounding box center [787, 398] width 1011 height 48
type input "no"
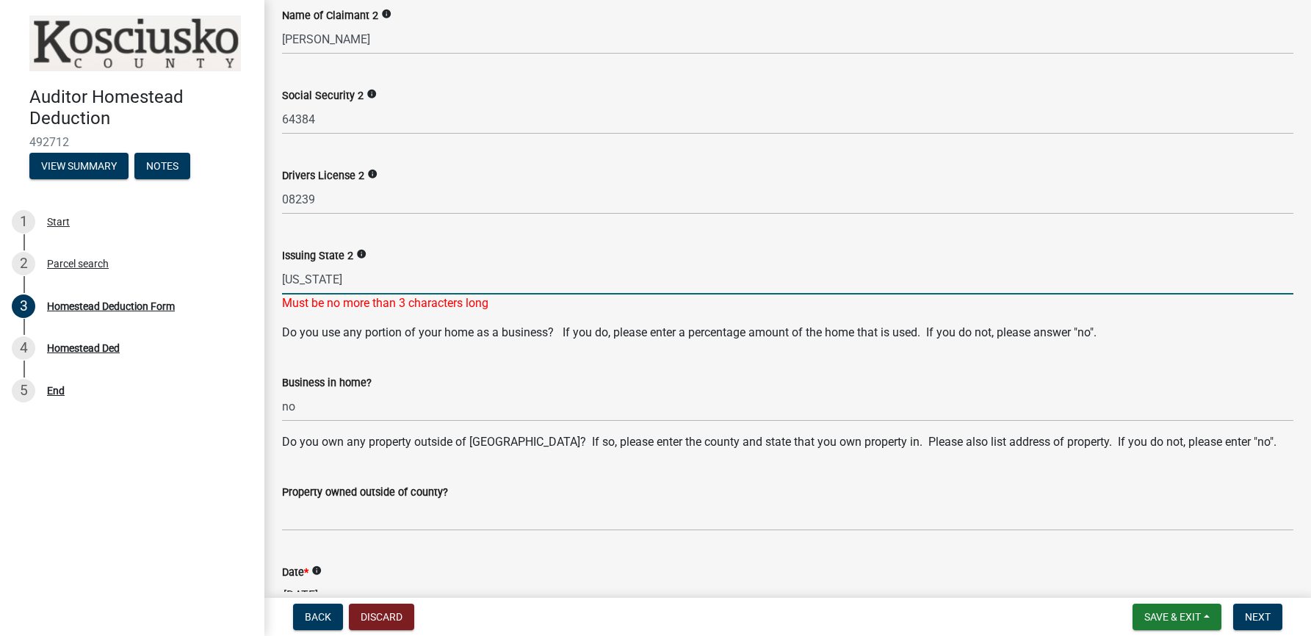
drag, startPoint x: 333, startPoint y: 281, endPoint x: 293, endPoint y: 283, distance: 39.7
click at [293, 283] on input "[US_STATE]" at bounding box center [787, 279] width 1011 height 30
click at [505, 278] on input "in" at bounding box center [787, 279] width 1011 height 30
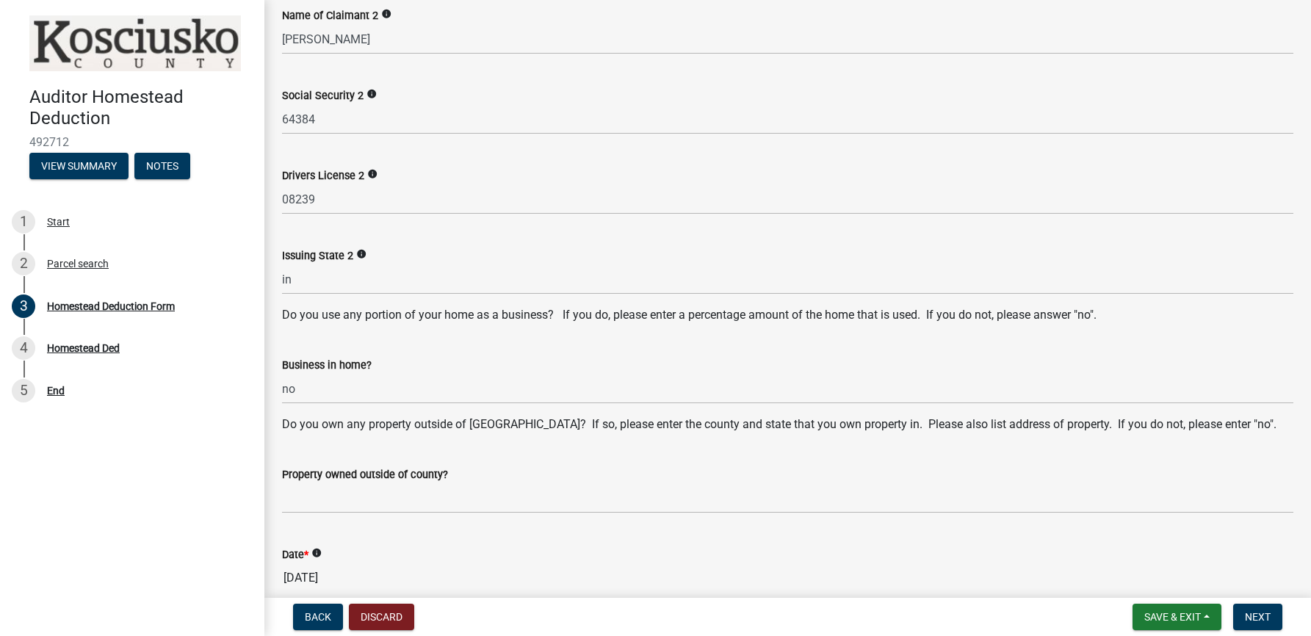
click at [539, 372] on div "Business in home? no" at bounding box center [787, 370] width 1011 height 68
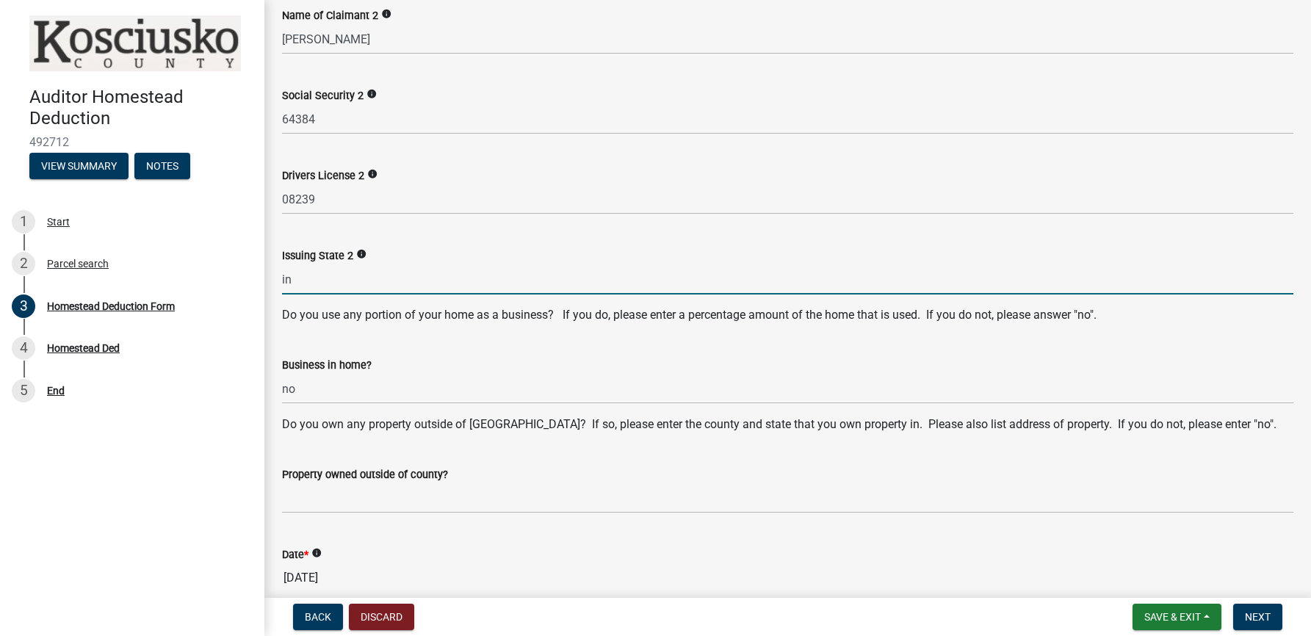
drag, startPoint x: 297, startPoint y: 286, endPoint x: 271, endPoint y: 284, distance: 25.7
click at [271, 284] on div "Issuing State 2 info in" at bounding box center [787, 260] width 1033 height 68
click at [416, 264] on input "IN" at bounding box center [787, 279] width 1011 height 30
click at [300, 280] on input "IN" at bounding box center [787, 279] width 1011 height 30
type input "IN"
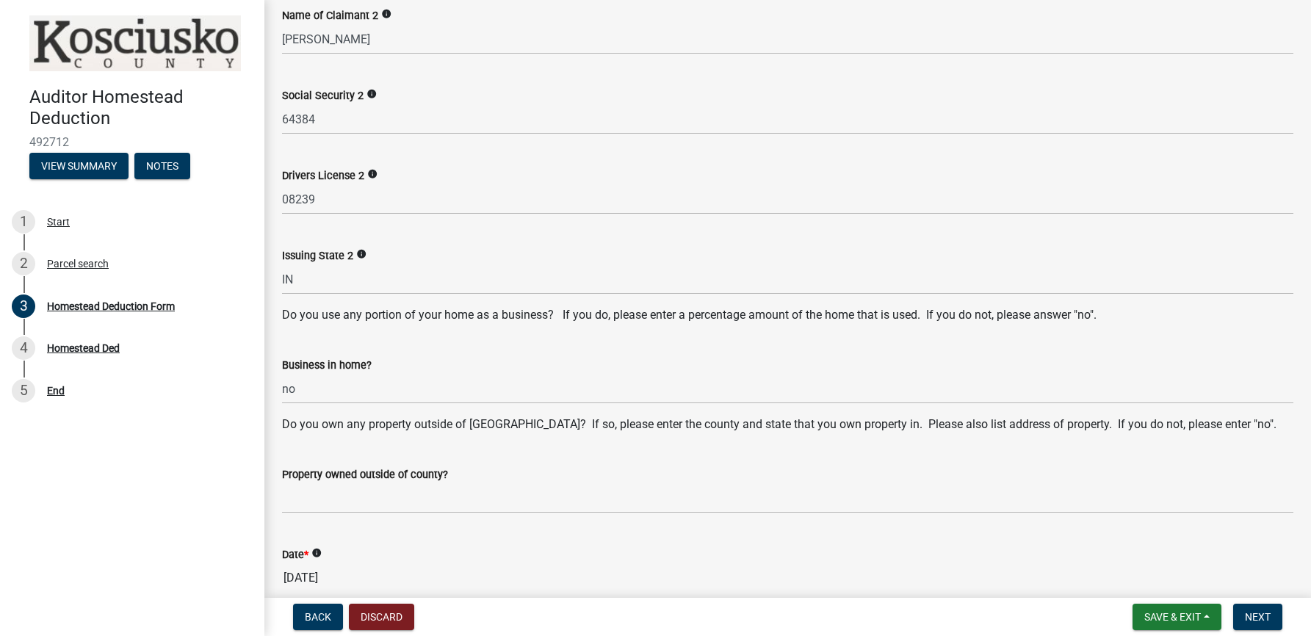
click at [574, 225] on wm-data-entity-input "Drivers License 2 info 08239" at bounding box center [787, 186] width 1011 height 80
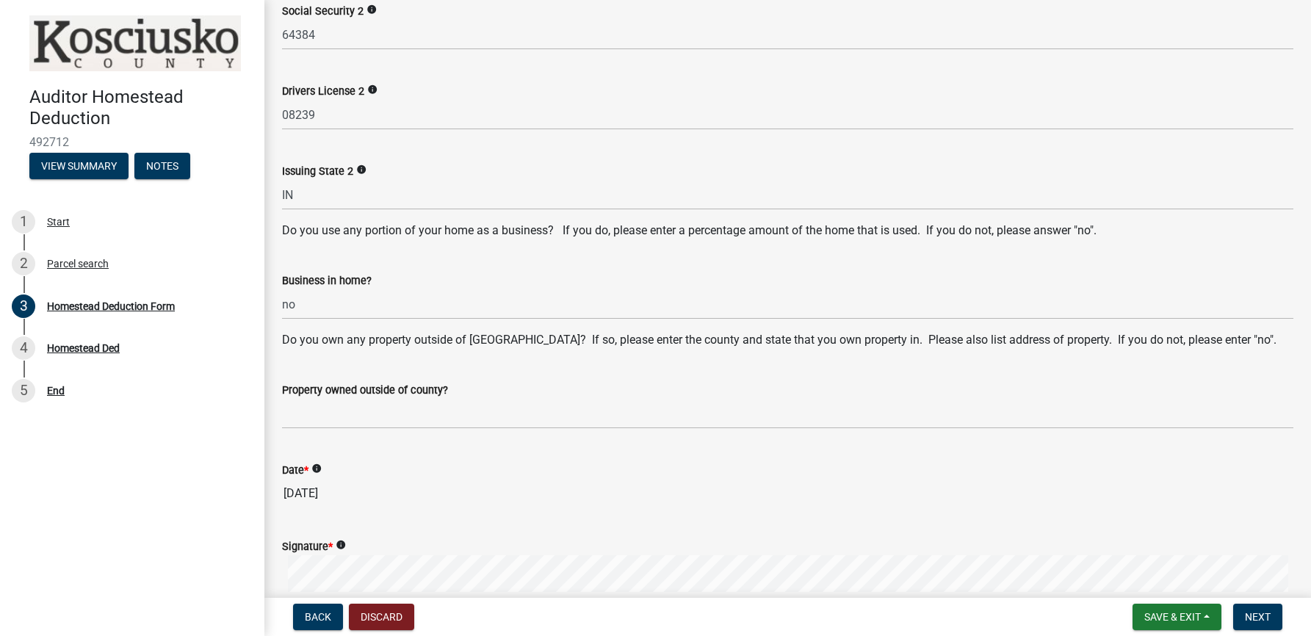
scroll to position [472, 0]
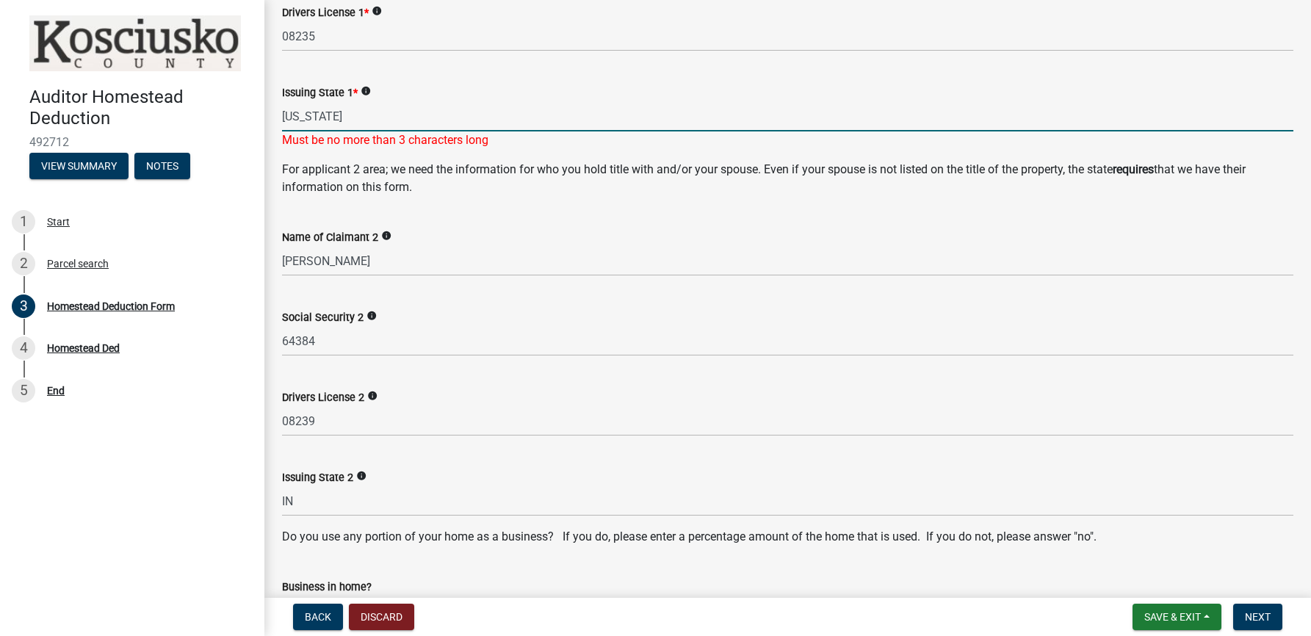
drag, startPoint x: 333, startPoint y: 118, endPoint x: 270, endPoint y: 122, distance: 62.6
click at [273, 120] on div "Issuing State 1 * info [US_STATE] Must be no more than 3 characters long" at bounding box center [787, 106] width 1033 height 86
type input "IN"
click at [603, 99] on div "Issuing State 1 * info" at bounding box center [787, 93] width 1011 height 18
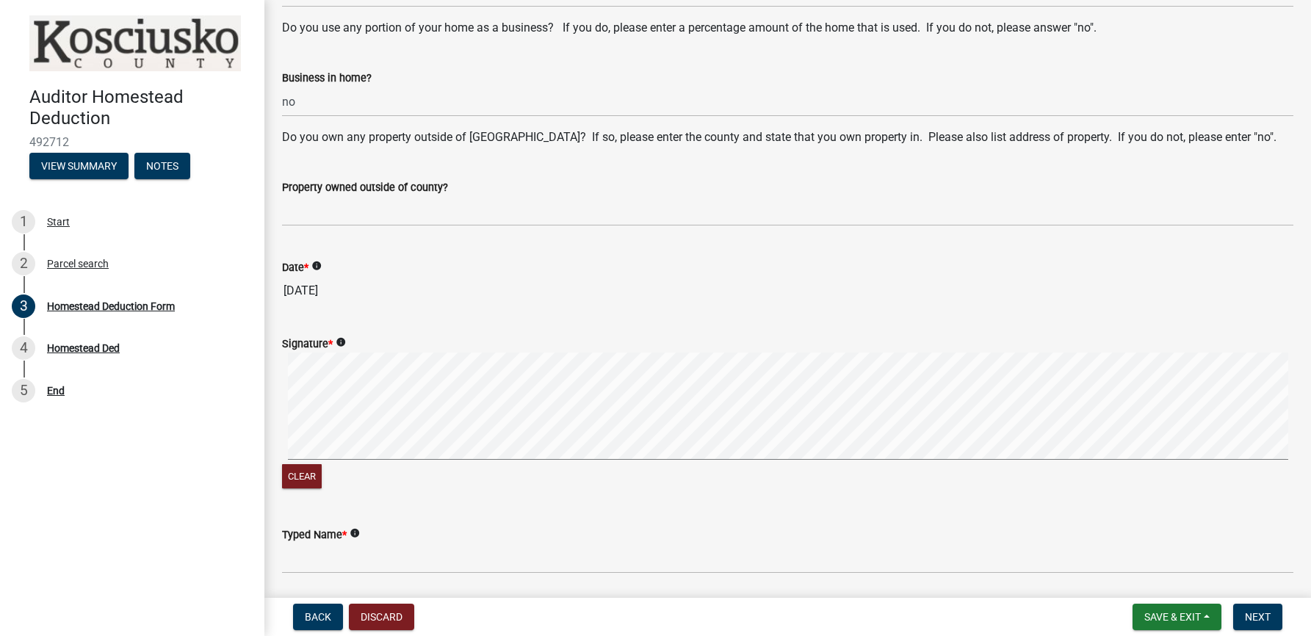
scroll to position [995, 0]
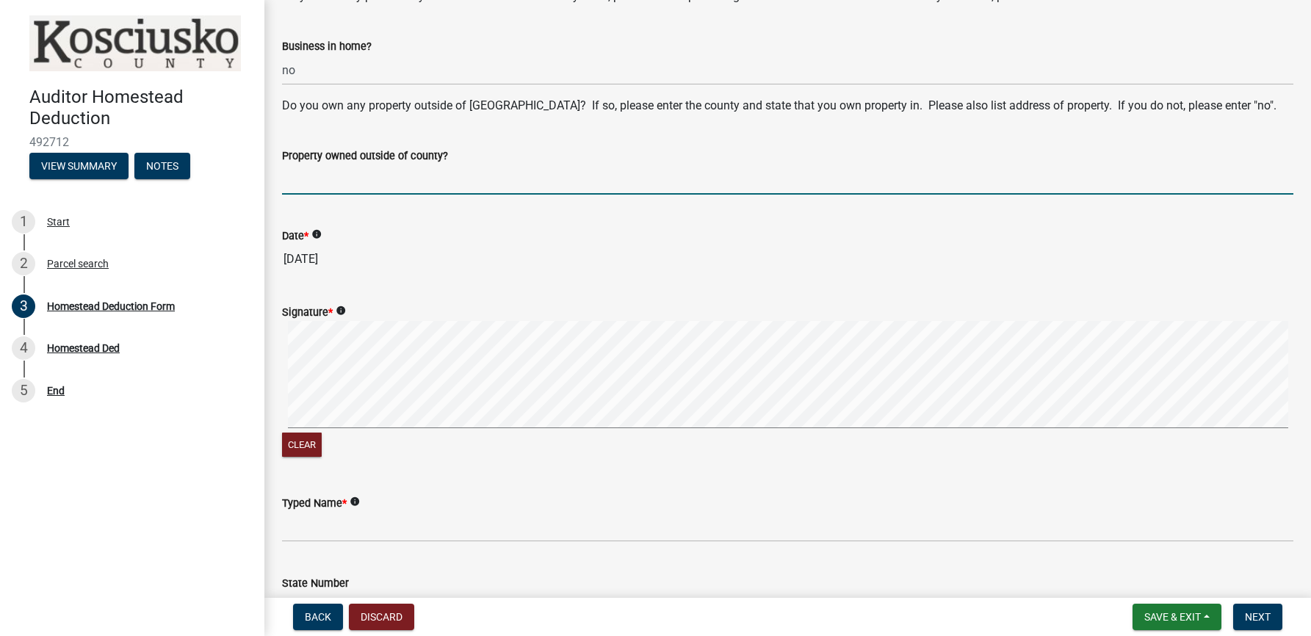
click at [284, 178] on input "Property owned outside of county?" at bounding box center [787, 180] width 1011 height 30
type input "no"
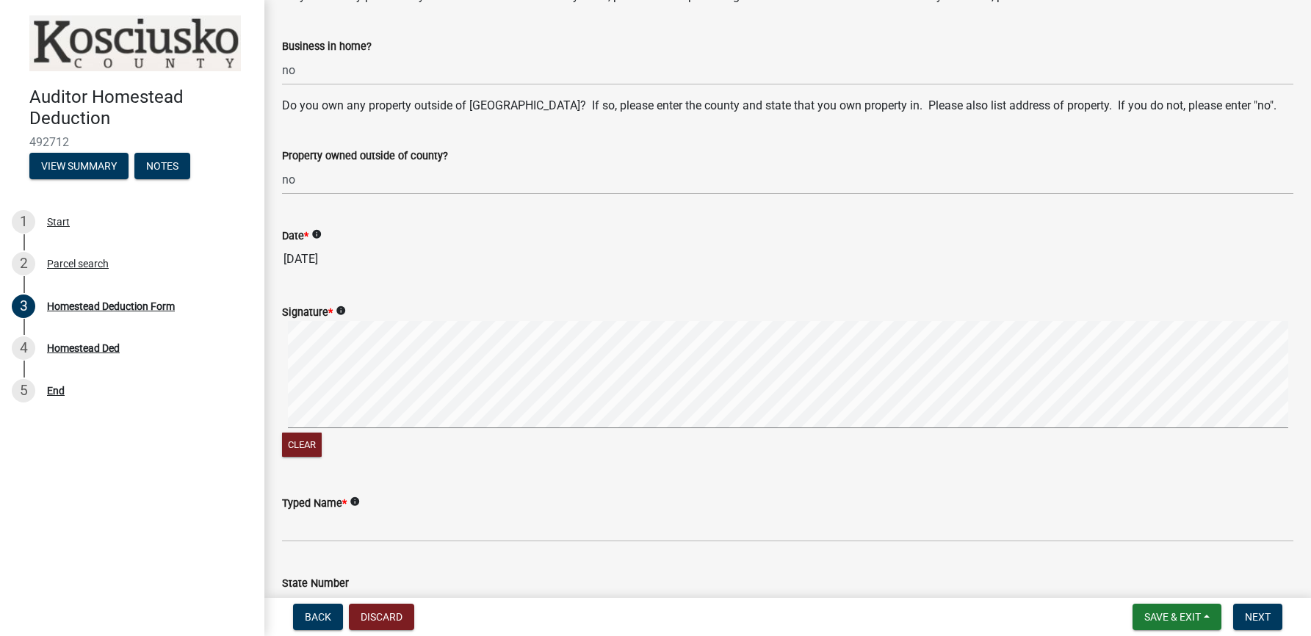
click at [342, 198] on wm-data-entity-input "Property owned outside of county? no" at bounding box center [787, 166] width 1011 height 80
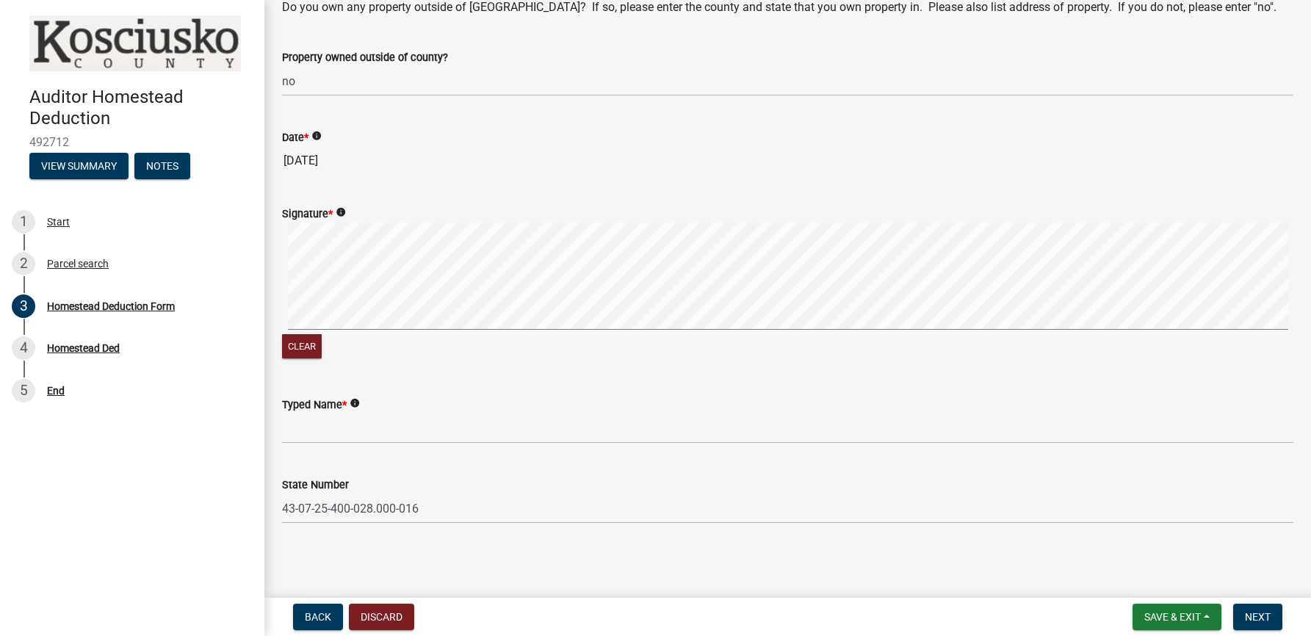
scroll to position [1094, 0]
click at [342, 214] on icon "info" at bounding box center [341, 211] width 10 height 10
click at [343, 213] on icon "info" at bounding box center [341, 211] width 10 height 10
click at [306, 329] on signature-pad at bounding box center [787, 278] width 1011 height 112
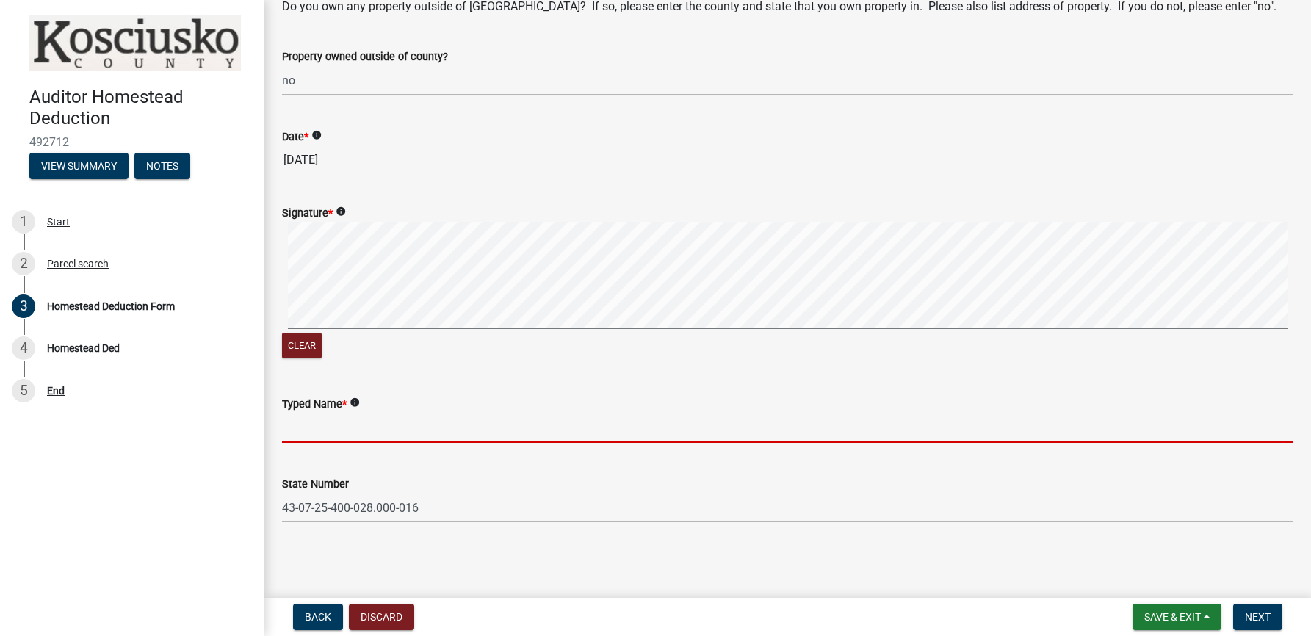
click at [341, 430] on input "Typed Name *" at bounding box center [787, 428] width 1011 height 30
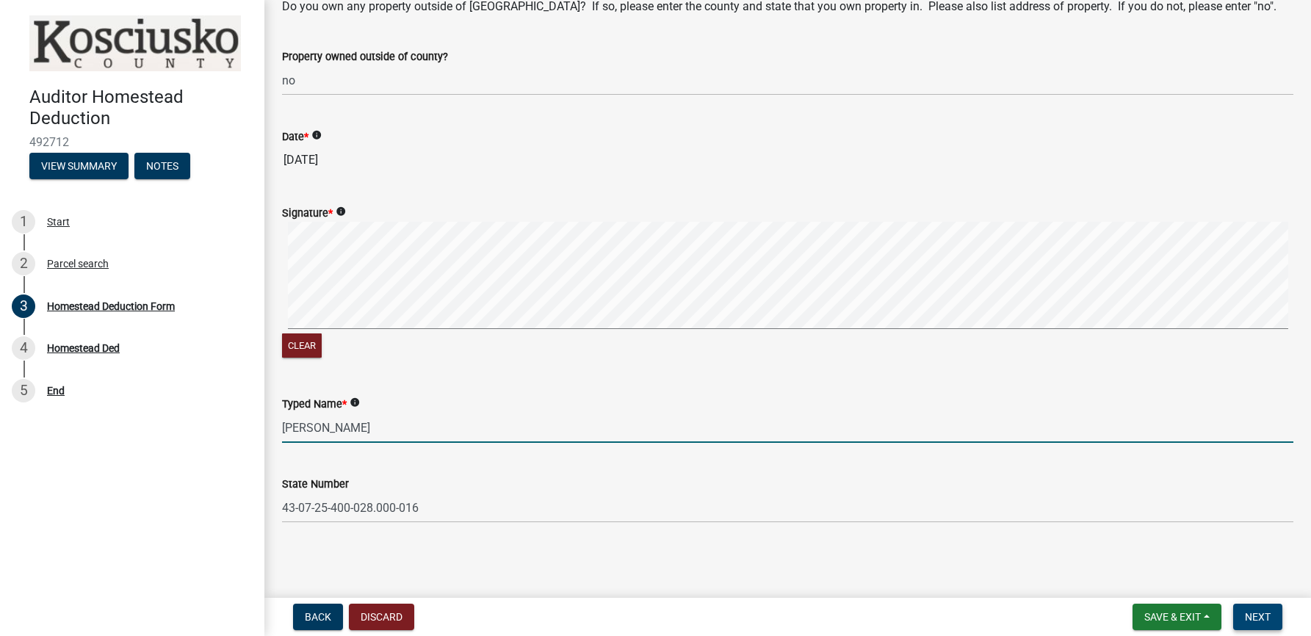
type input "[PERSON_NAME]"
click at [1255, 618] on span "Next" at bounding box center [1258, 617] width 26 height 12
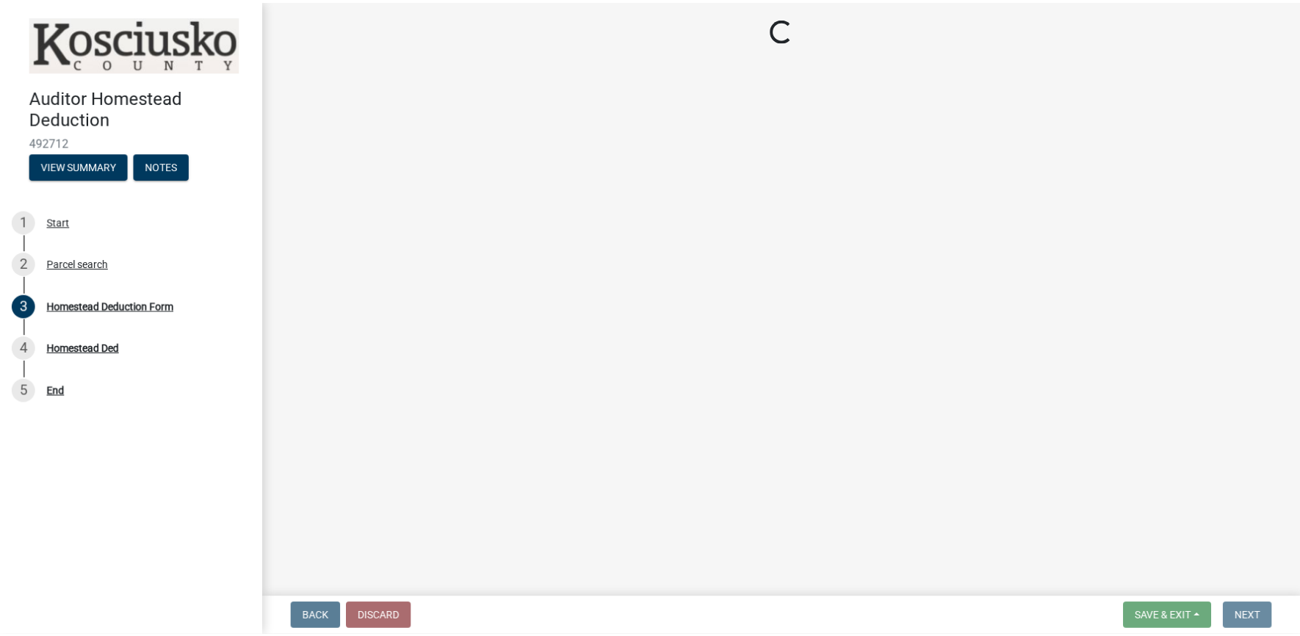
scroll to position [0, 0]
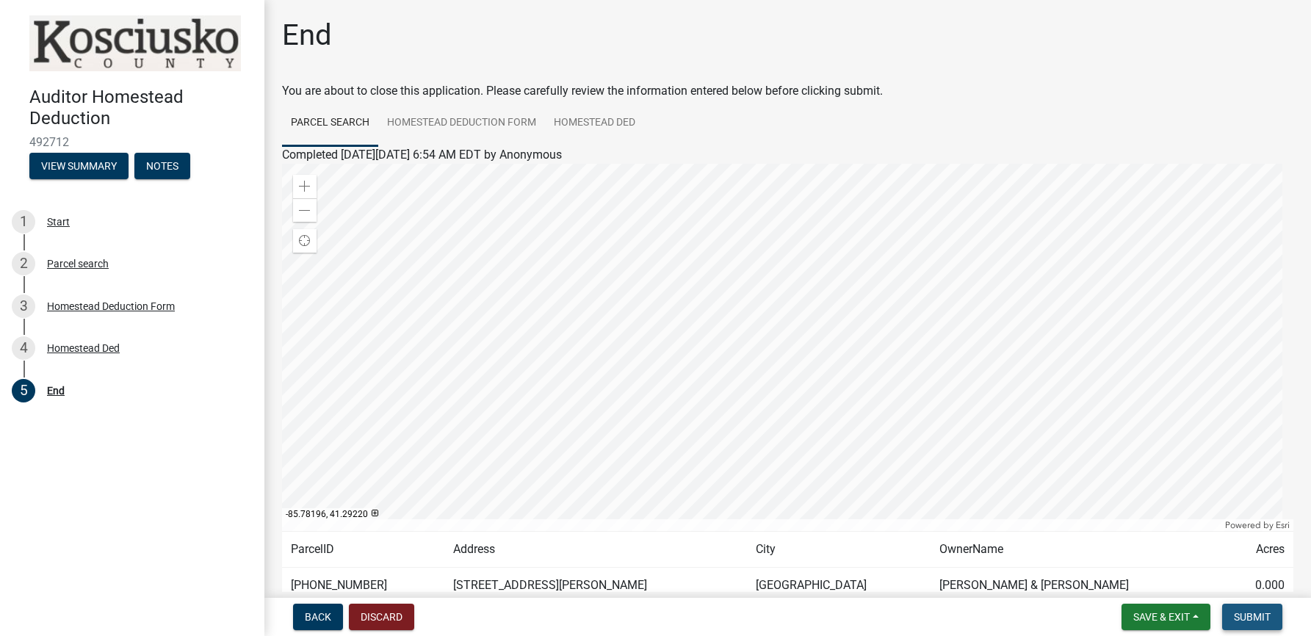
click at [1254, 615] on span "Submit" at bounding box center [1252, 617] width 37 height 12
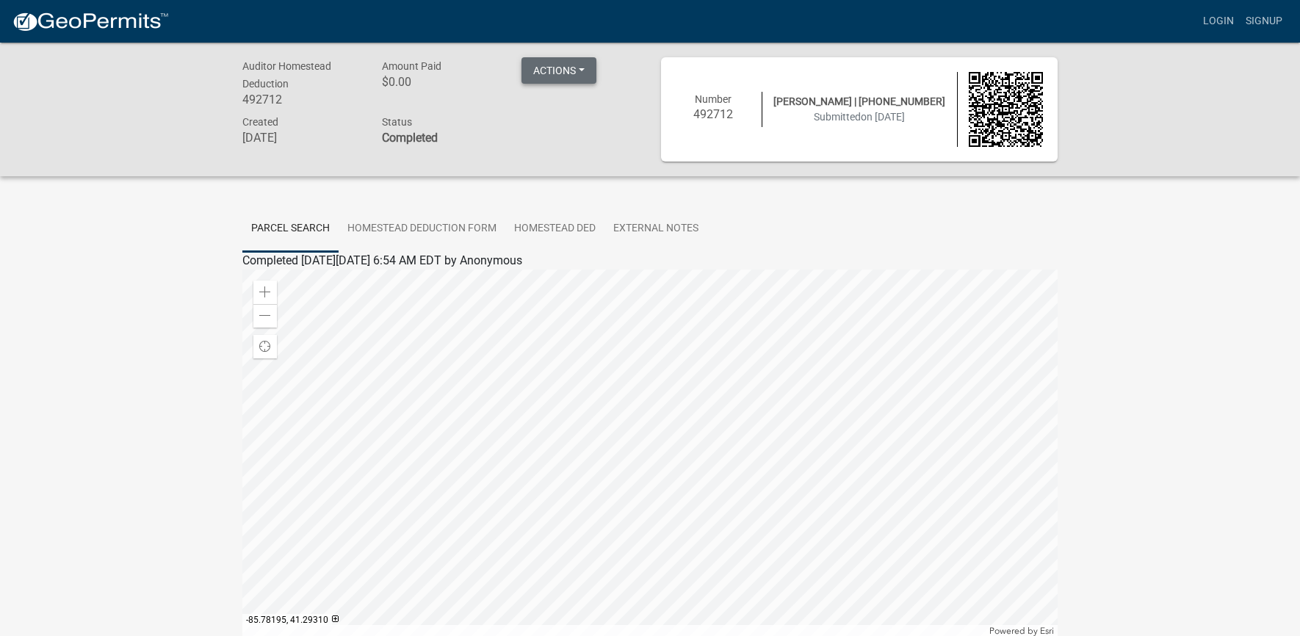
click at [582, 65] on button "Actions" at bounding box center [558, 70] width 75 height 26
click at [461, 167] on div "Auditor Homestead Deduction 492712 Amount Paid $0.00 Actions Printer Friendly C…" at bounding box center [650, 110] width 1300 height 134
click at [443, 232] on link "Homestead Deduction Form" at bounding box center [422, 229] width 167 height 47
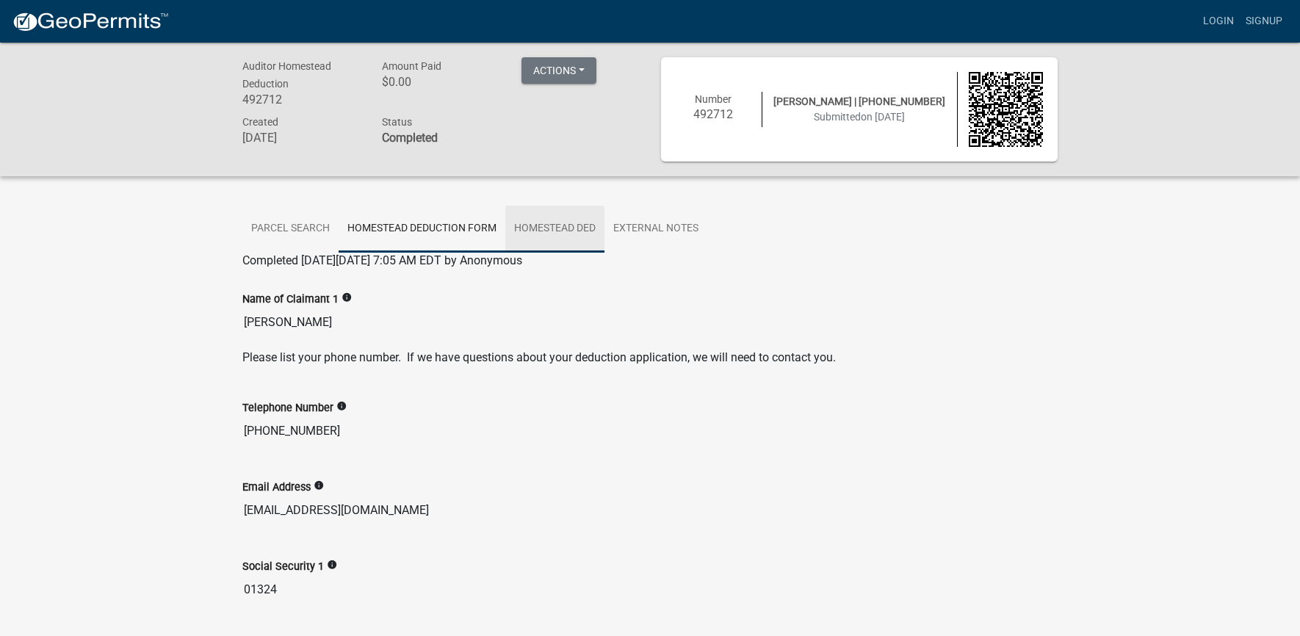
click at [567, 228] on link "Homestead Ded" at bounding box center [554, 229] width 99 height 47
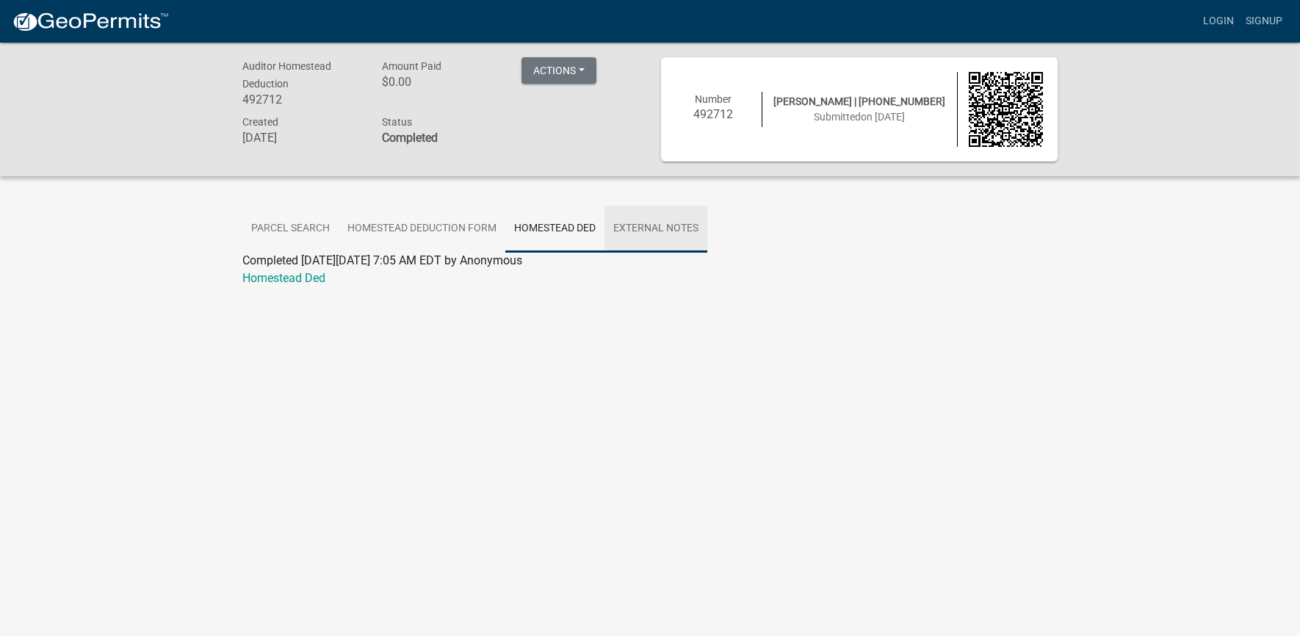
click at [669, 228] on link "External Notes" at bounding box center [655, 229] width 103 height 47
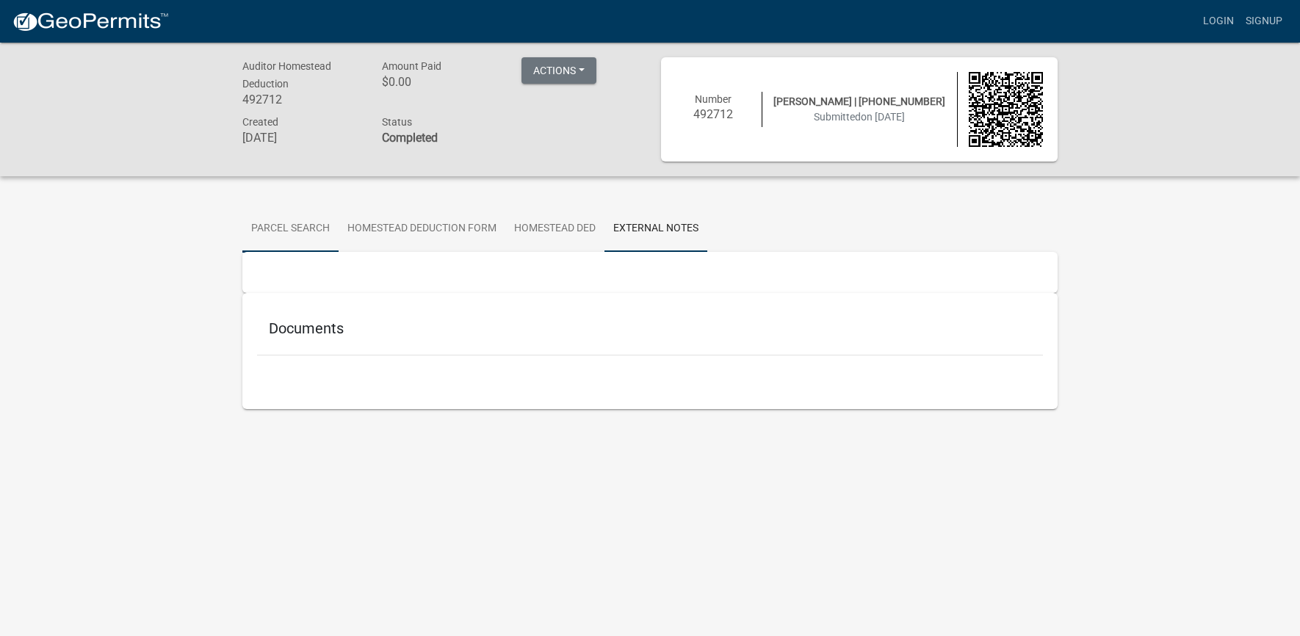
click at [276, 228] on link "Parcel search" at bounding box center [290, 229] width 96 height 47
